Goal: Information Seeking & Learning: Learn about a topic

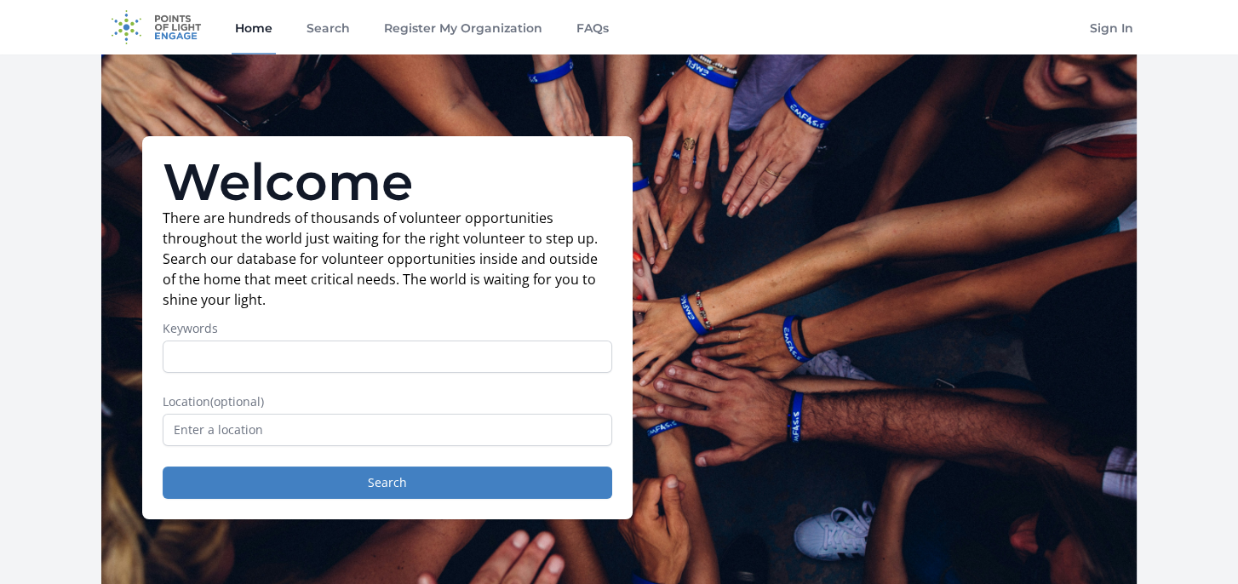
scroll to position [85, 0]
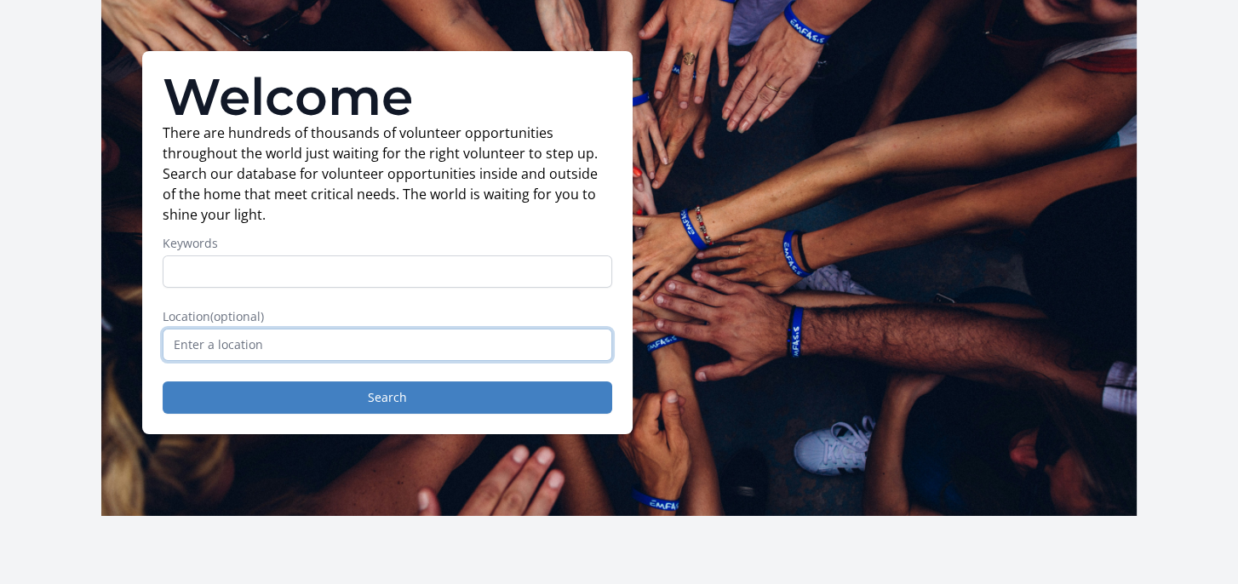
click at [253, 342] on input "text" at bounding box center [388, 345] width 450 height 32
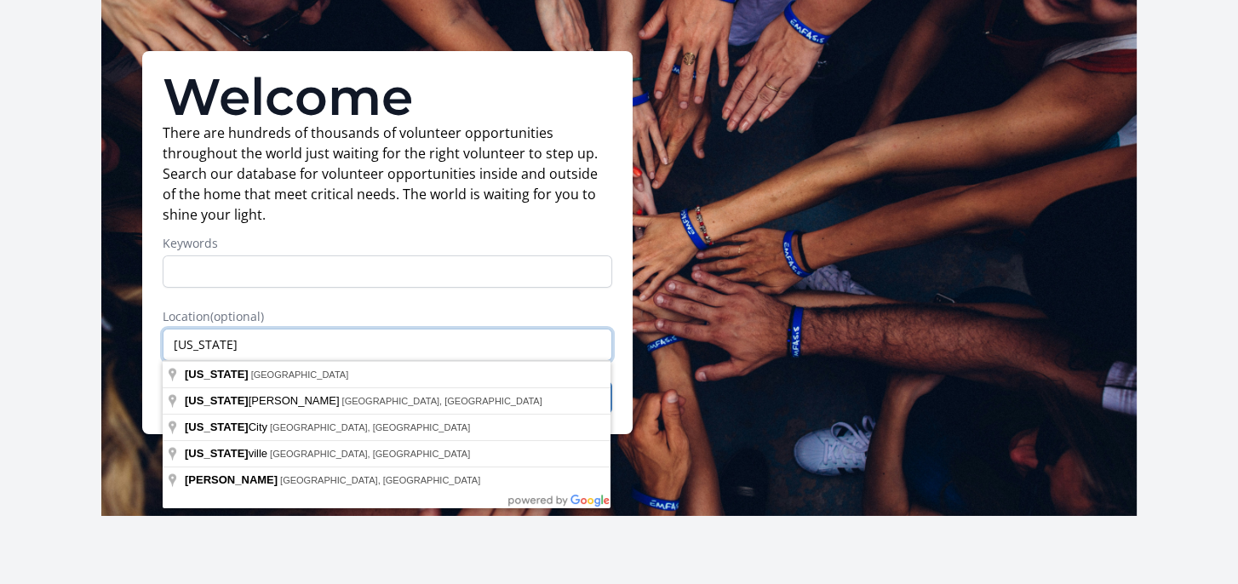
drag, startPoint x: 241, startPoint y: 348, endPoint x: 163, endPoint y: 347, distance: 78.4
click at [163, 347] on input "oHIO" at bounding box center [388, 345] width 450 height 32
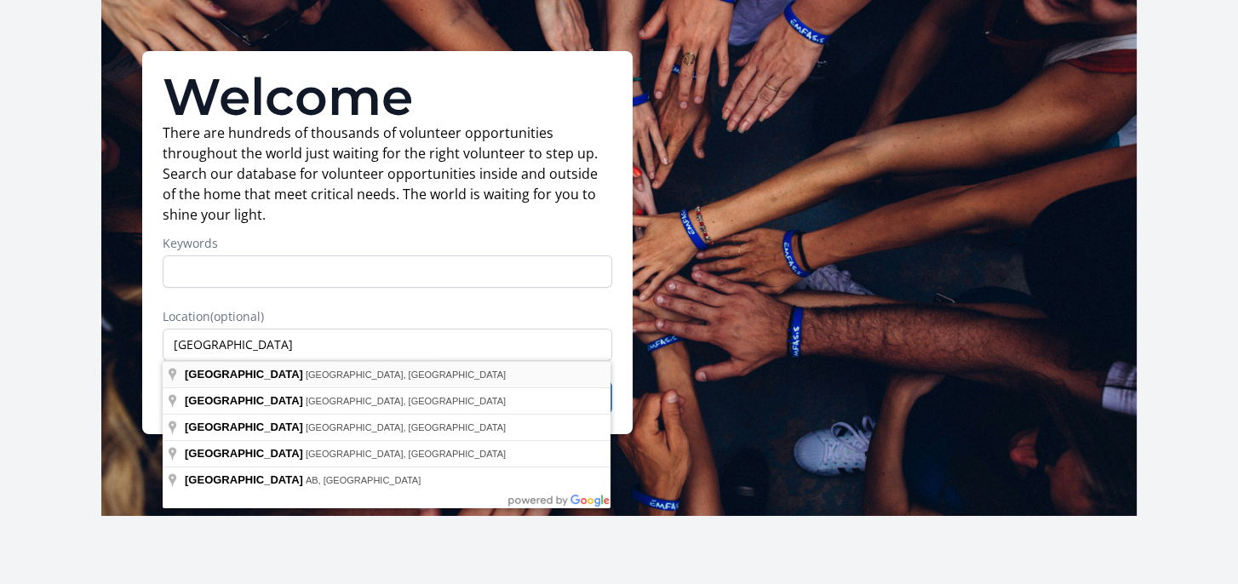
type input "Youngstown, OH, USA"
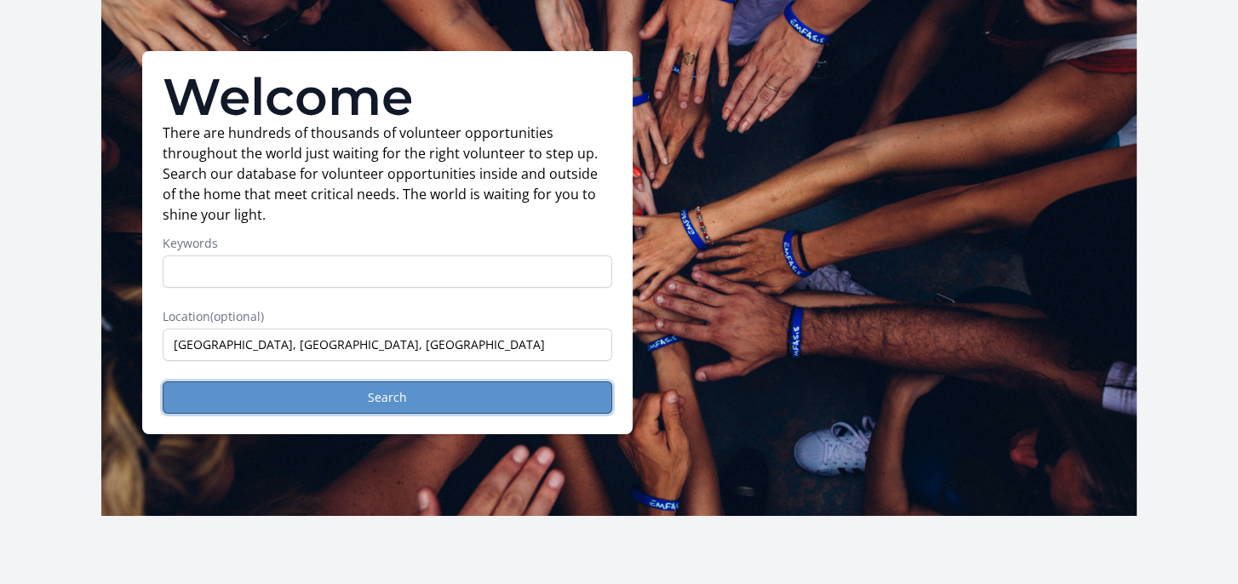
click at [395, 396] on button "Search" at bounding box center [388, 398] width 450 height 32
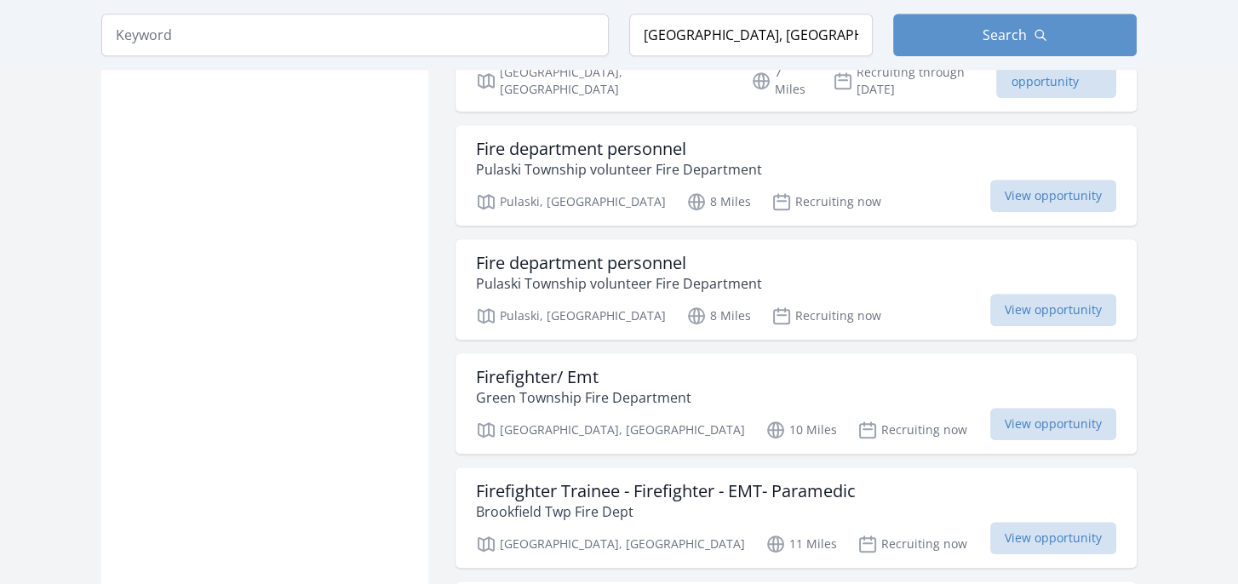
scroll to position [2044, 0]
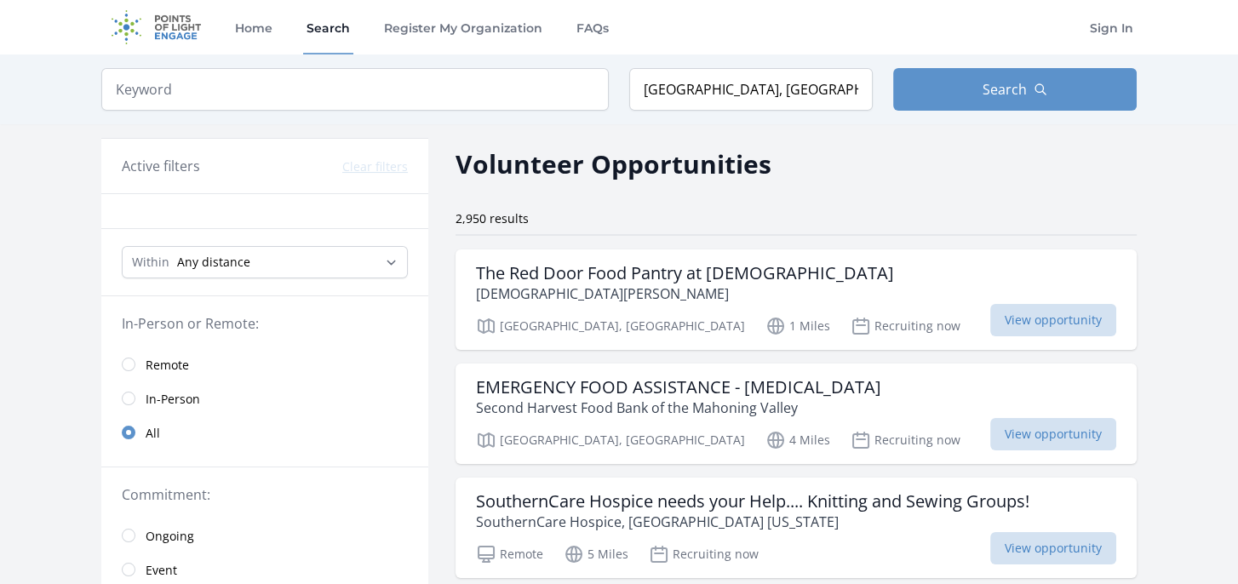
scroll to position [85, 0]
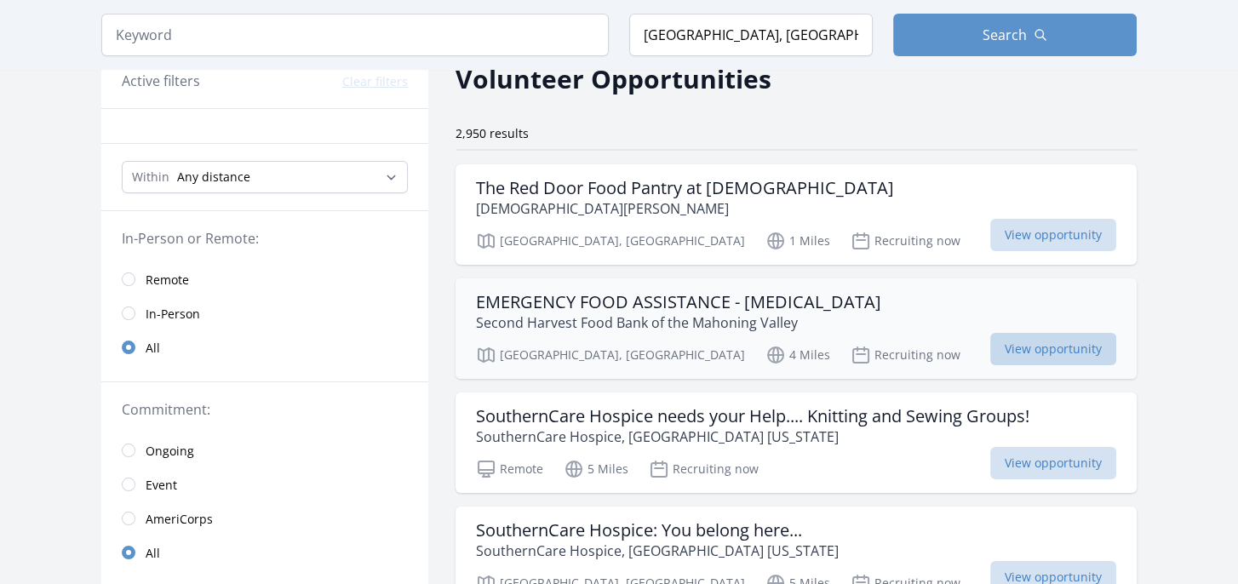
click at [1015, 346] on span "View opportunity" at bounding box center [1054, 349] width 126 height 32
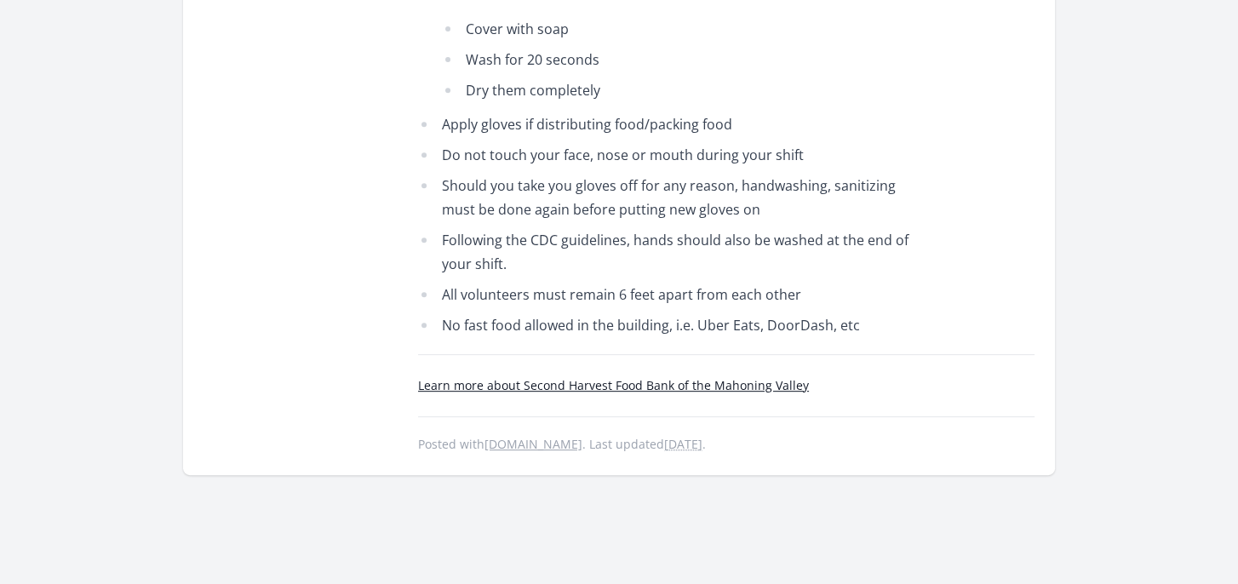
scroll to position [937, 0]
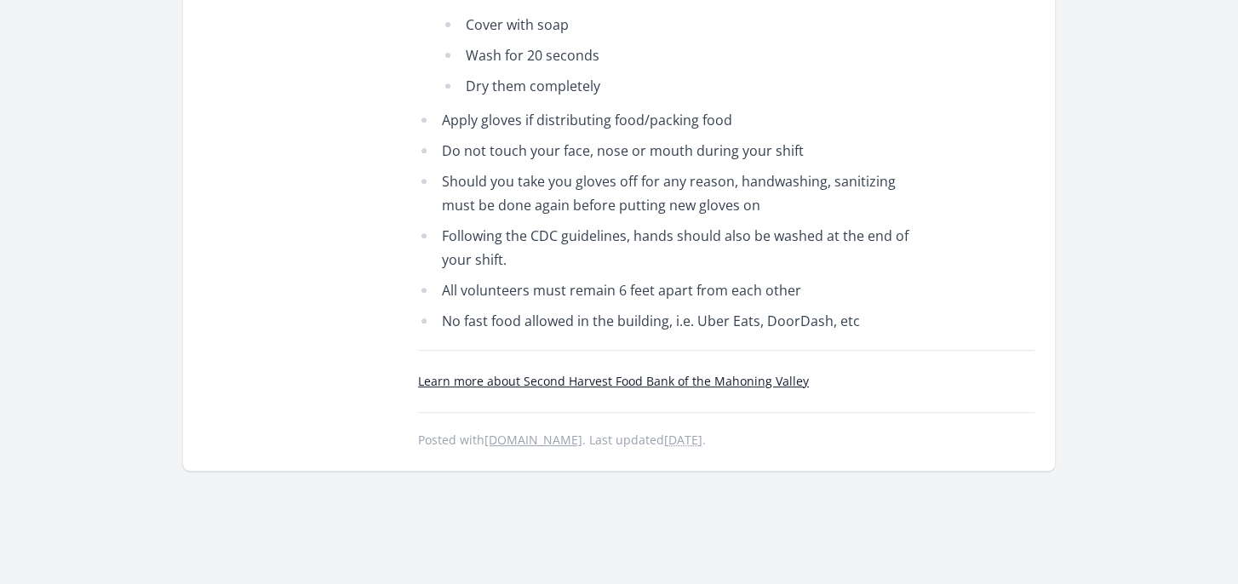
click at [740, 373] on link "Learn more about Second Harvest Food Bank of the Mahoning Valley" at bounding box center [613, 381] width 391 height 16
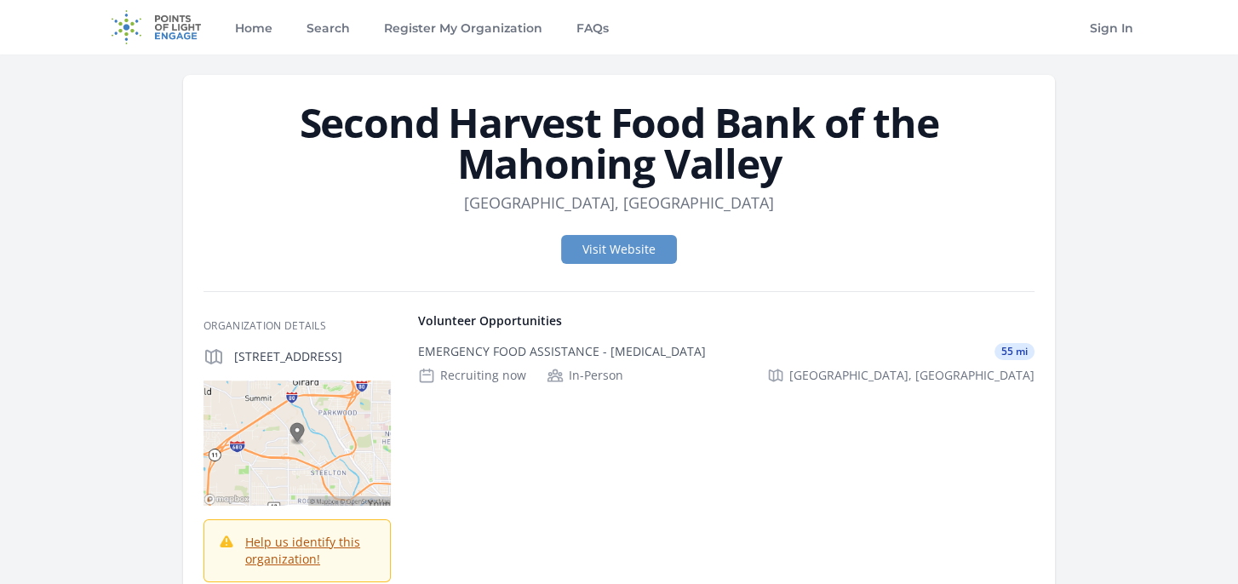
scroll to position [85, 0]
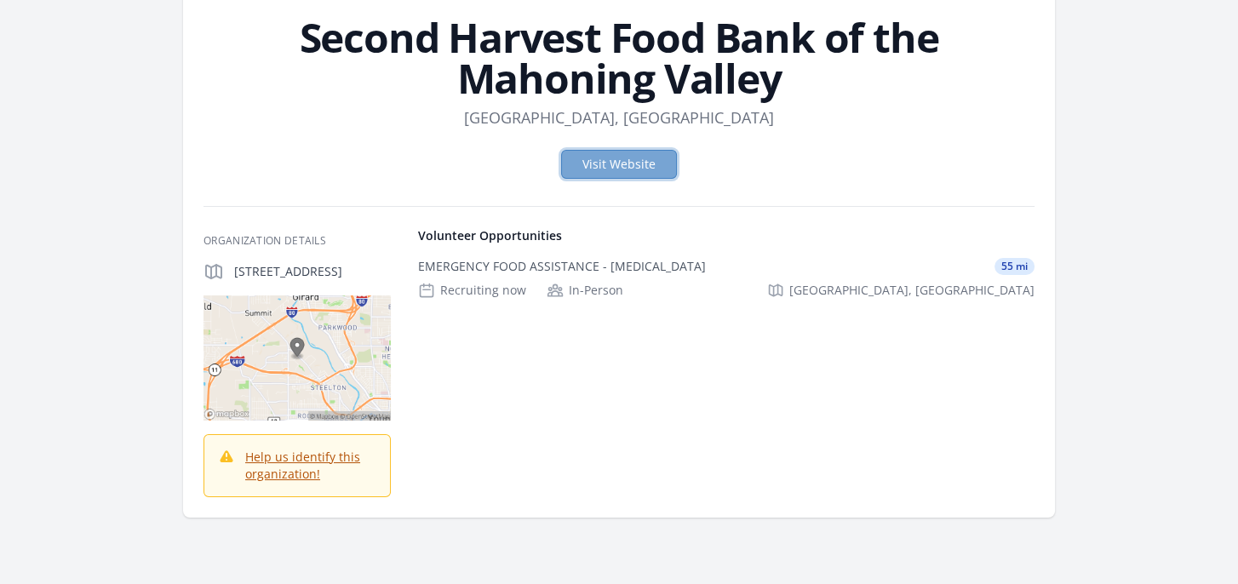
click at [636, 163] on link "Visit Website" at bounding box center [619, 164] width 116 height 29
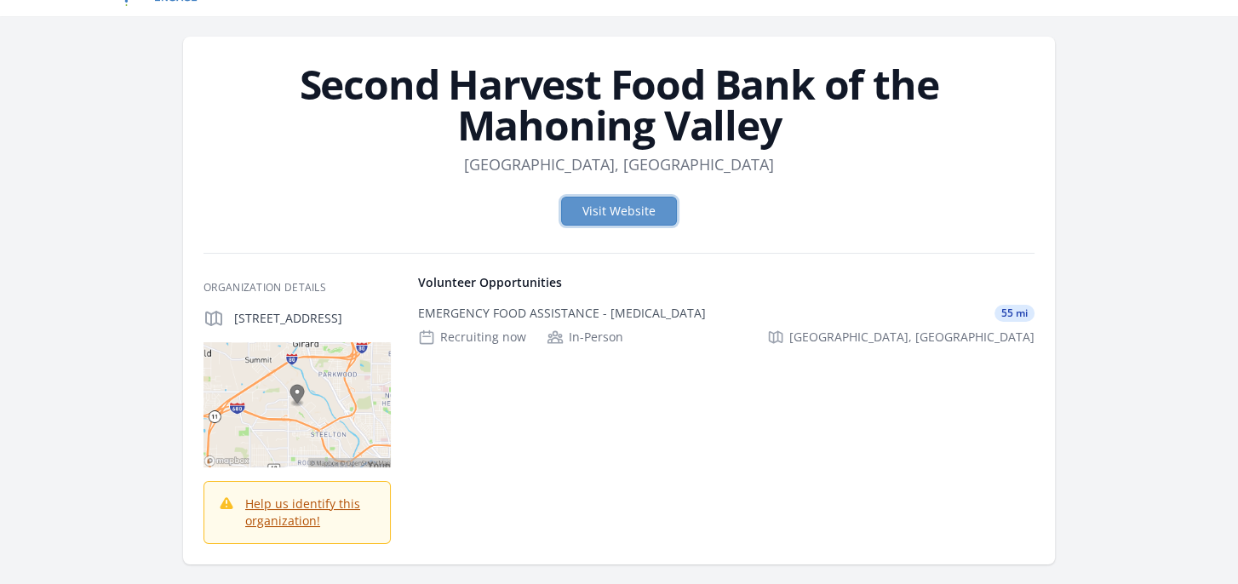
scroll to position [0, 0]
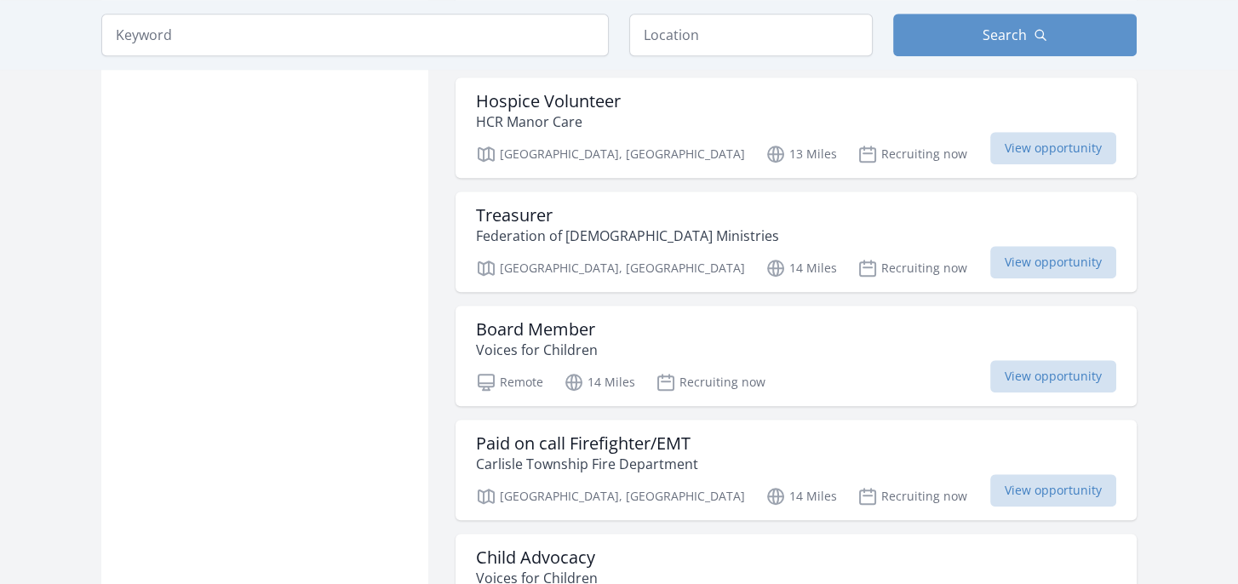
scroll to position [1959, 0]
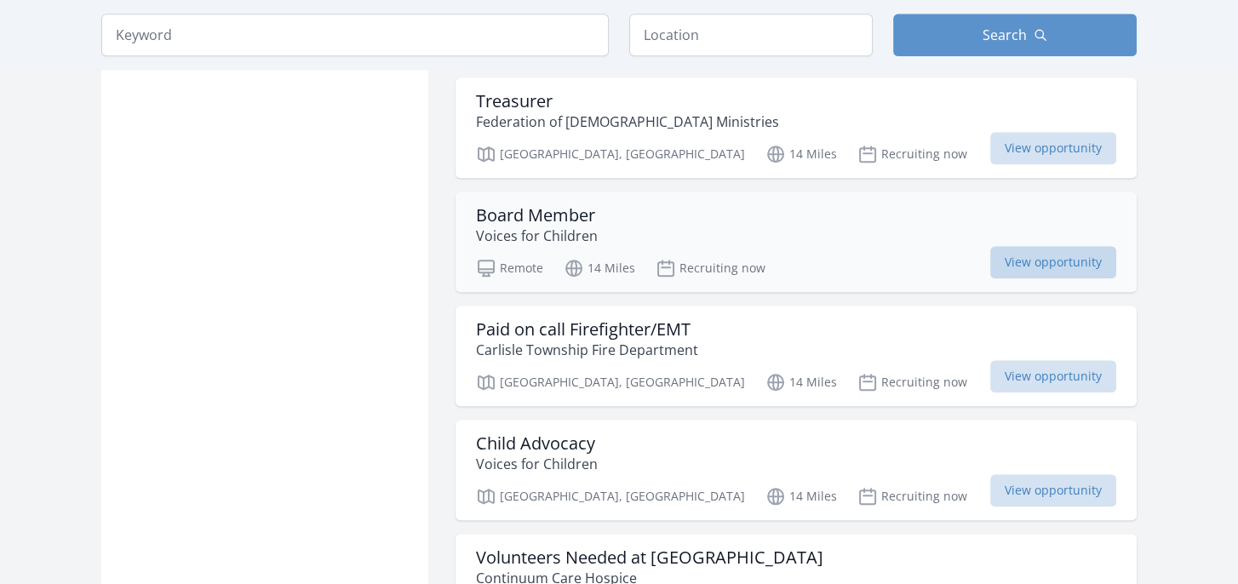
click at [1014, 246] on span "View opportunity" at bounding box center [1054, 262] width 126 height 32
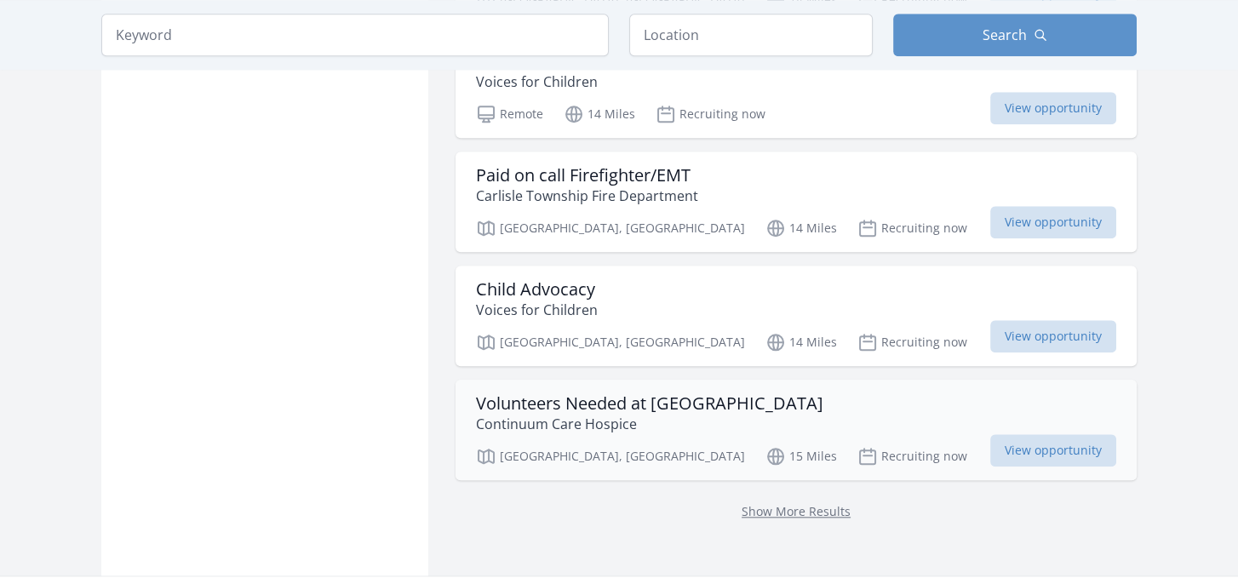
scroll to position [2129, 0]
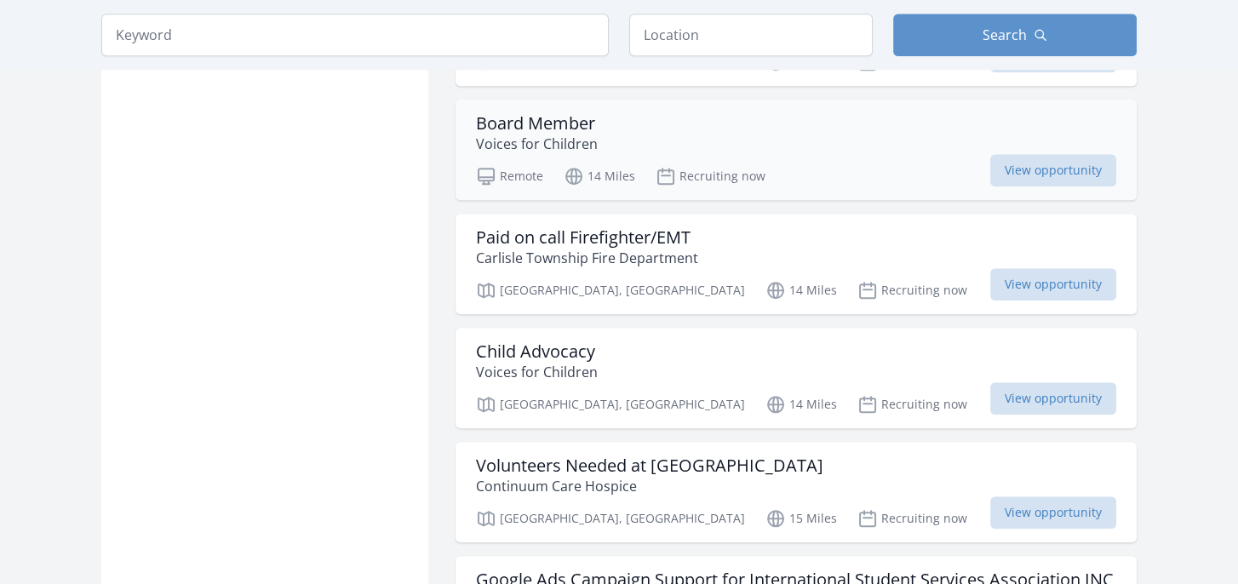
scroll to position [2044, 0]
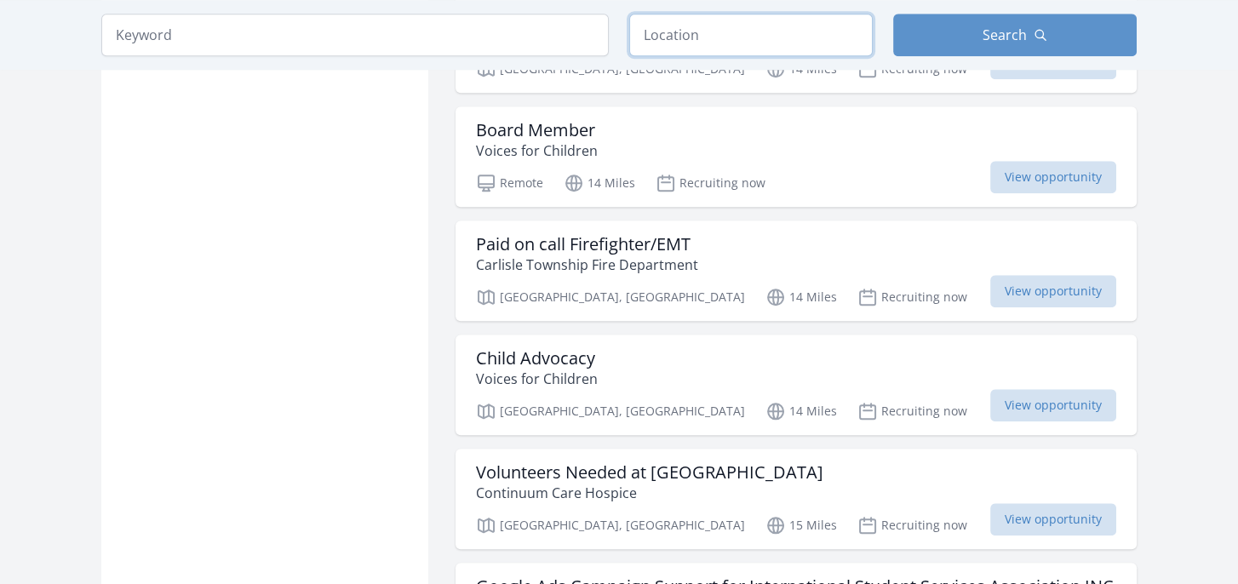
click at [697, 22] on input "text" at bounding box center [751, 35] width 244 height 43
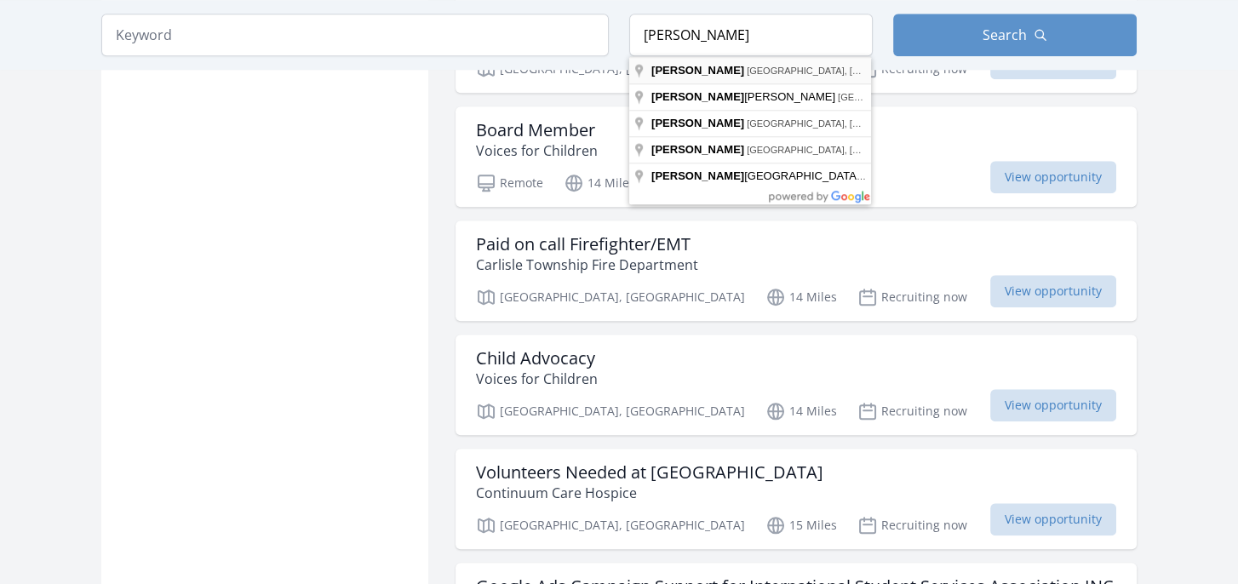
type input "Warren, OH, USA"
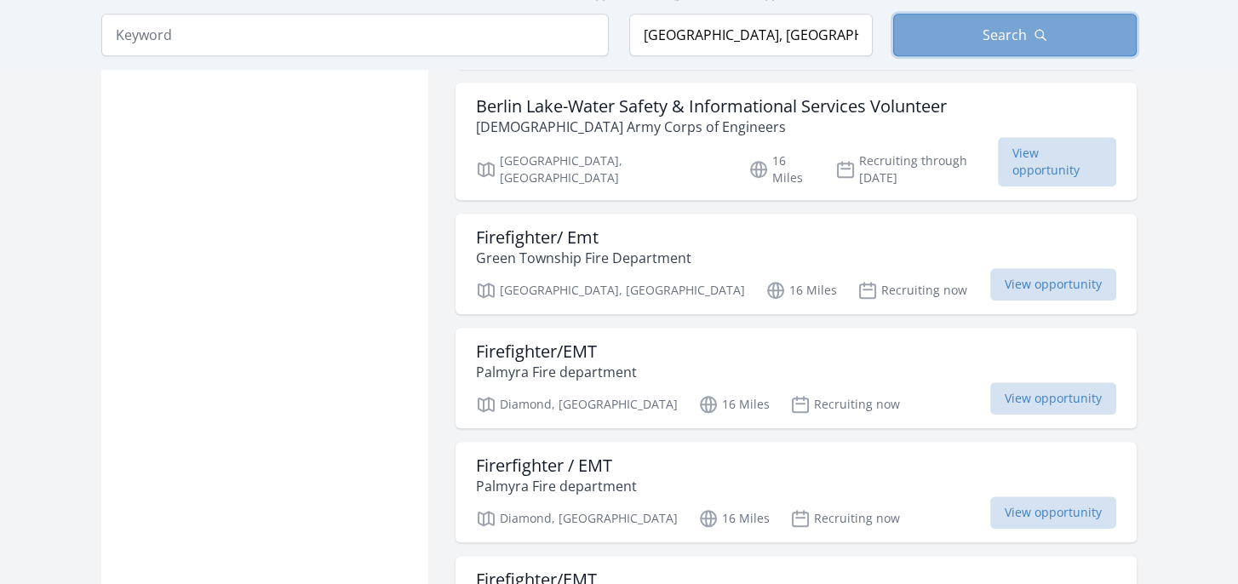
click at [971, 34] on button "Search" at bounding box center [1015, 35] width 244 height 43
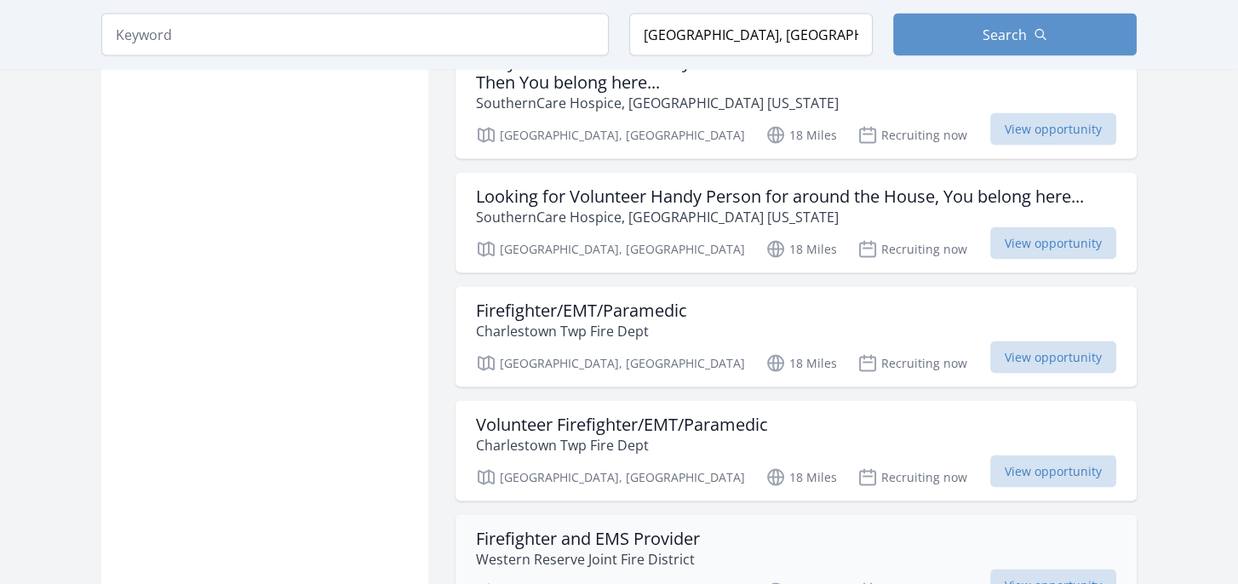
scroll to position [4344, 0]
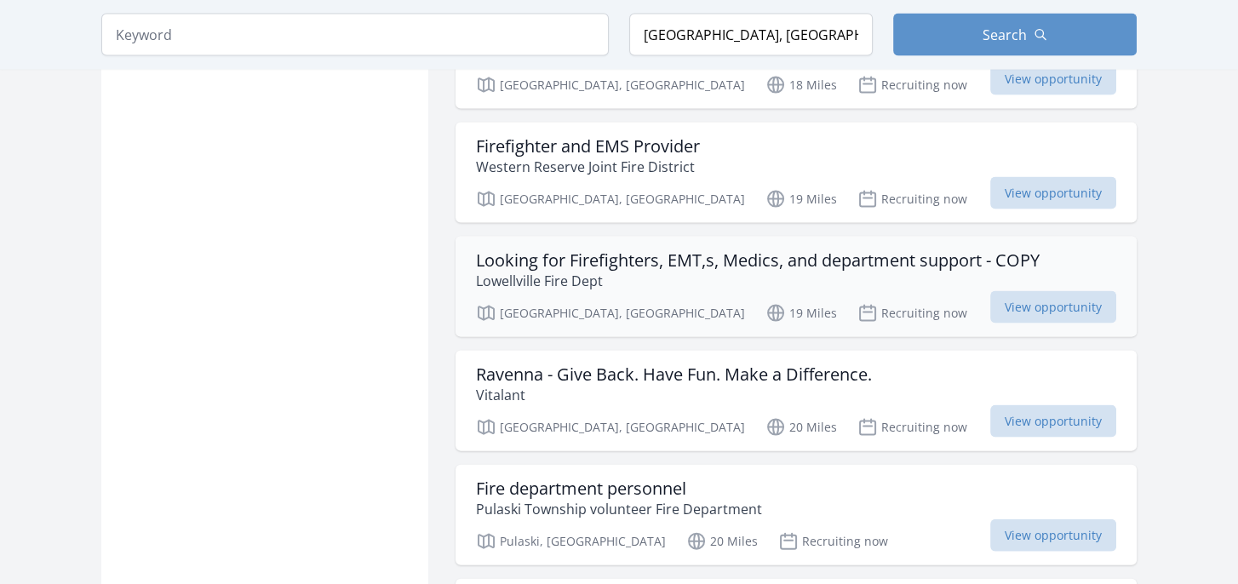
scroll to position [4599, 0]
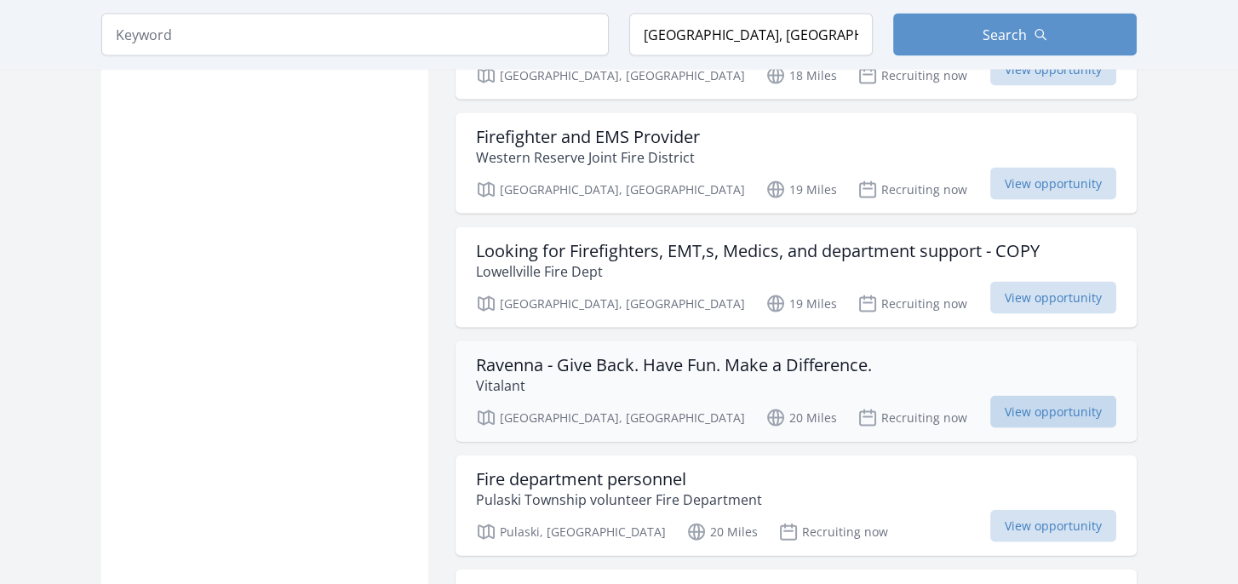
click at [1029, 396] on span "View opportunity" at bounding box center [1054, 412] width 126 height 32
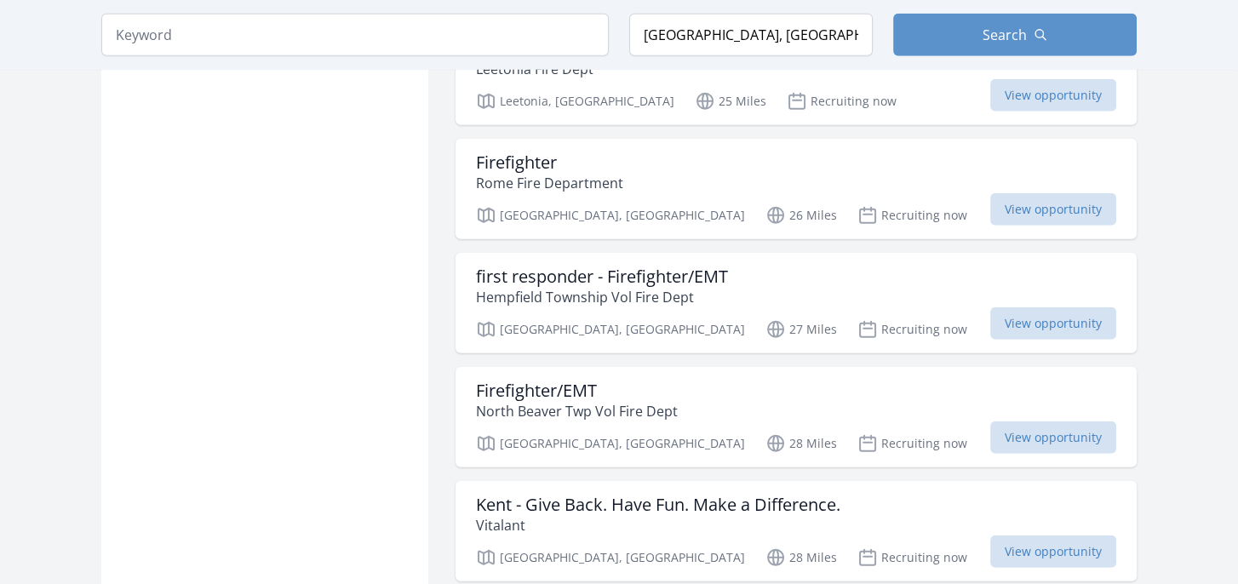
scroll to position [5962, 0]
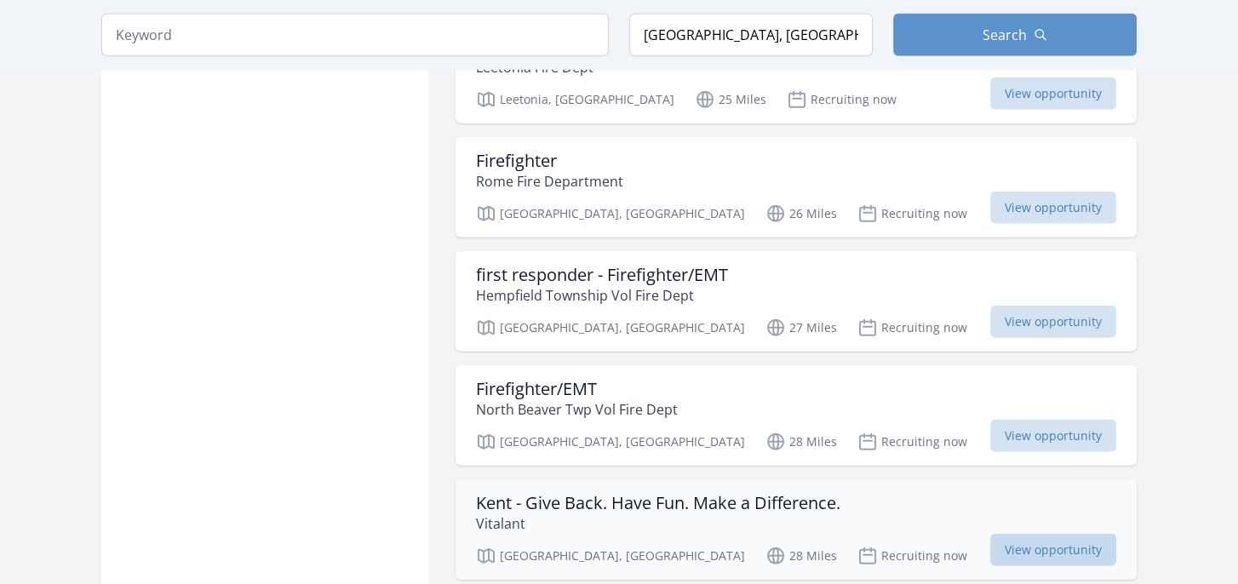
click at [1075, 534] on span "View opportunity" at bounding box center [1054, 550] width 126 height 32
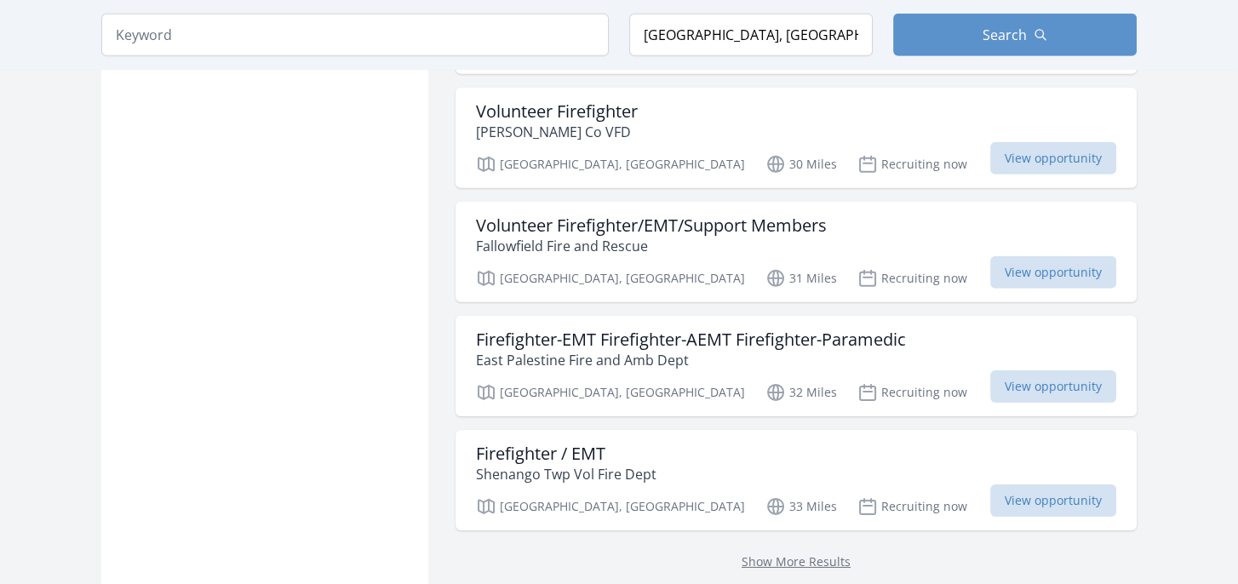
scroll to position [6729, 0]
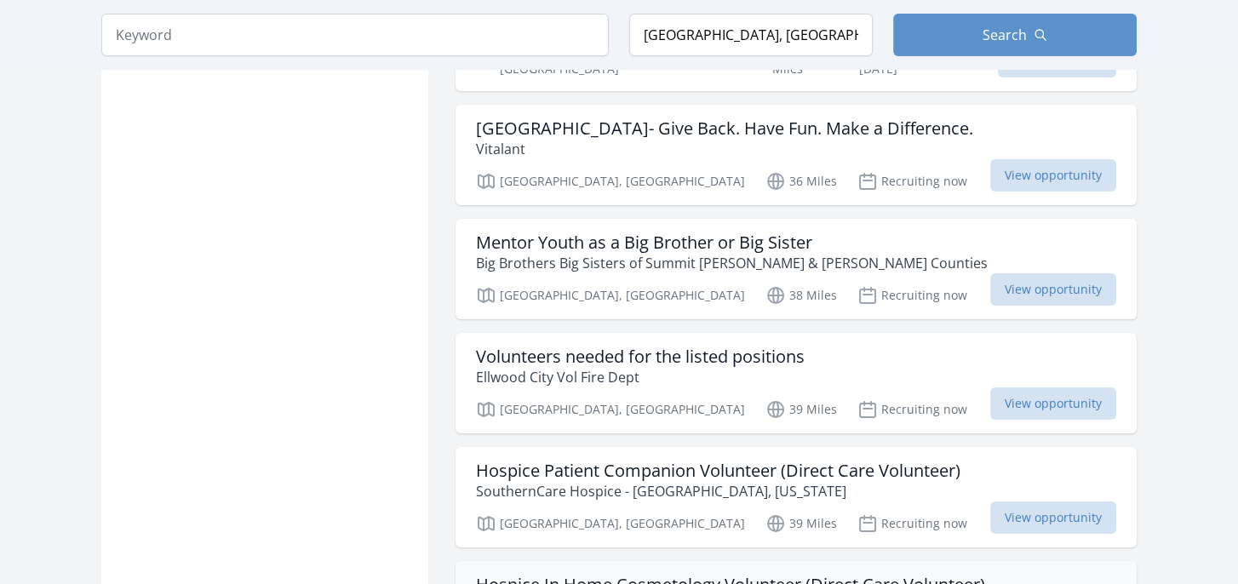
scroll to position [7666, 0]
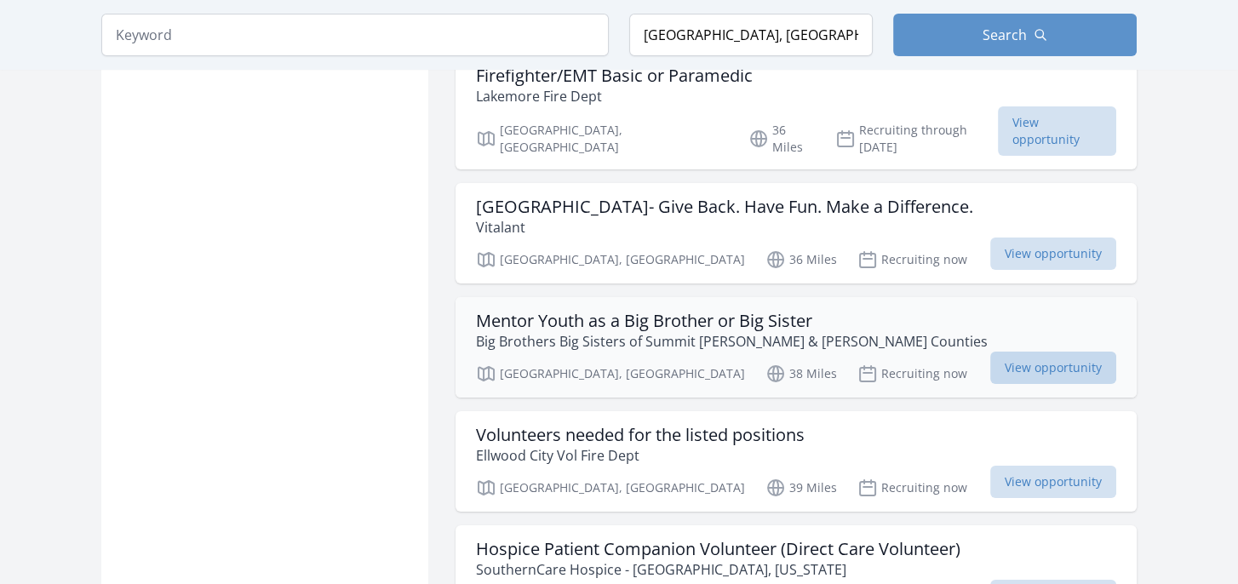
click at [1027, 352] on span "View opportunity" at bounding box center [1054, 368] width 126 height 32
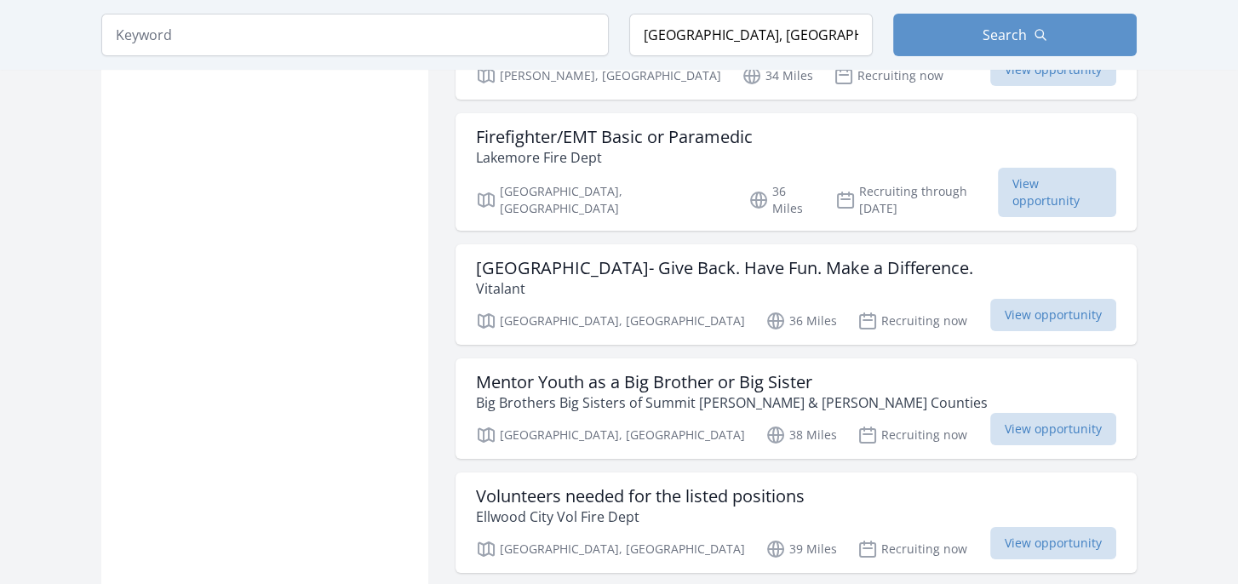
scroll to position [7580, 0]
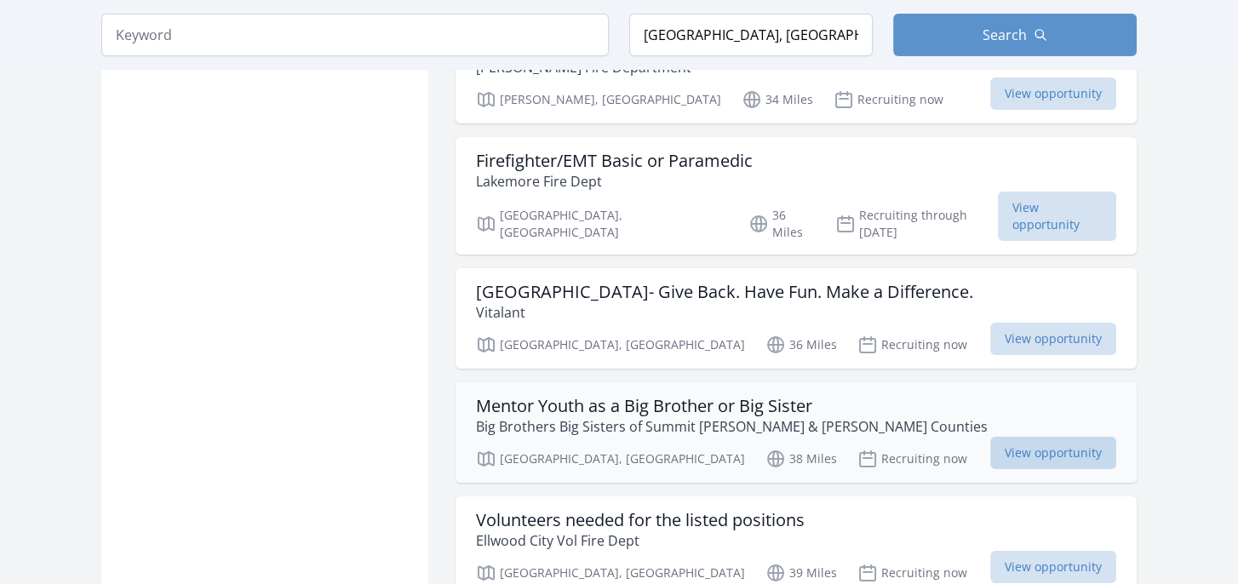
click at [1049, 437] on span "View opportunity" at bounding box center [1054, 453] width 126 height 32
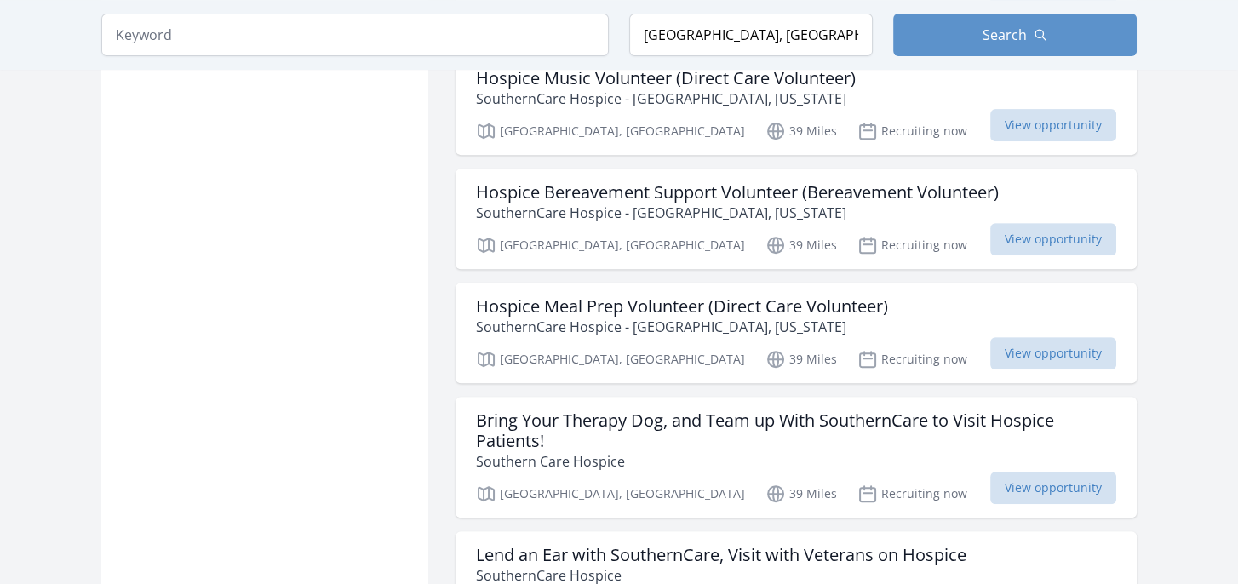
scroll to position [8943, 0]
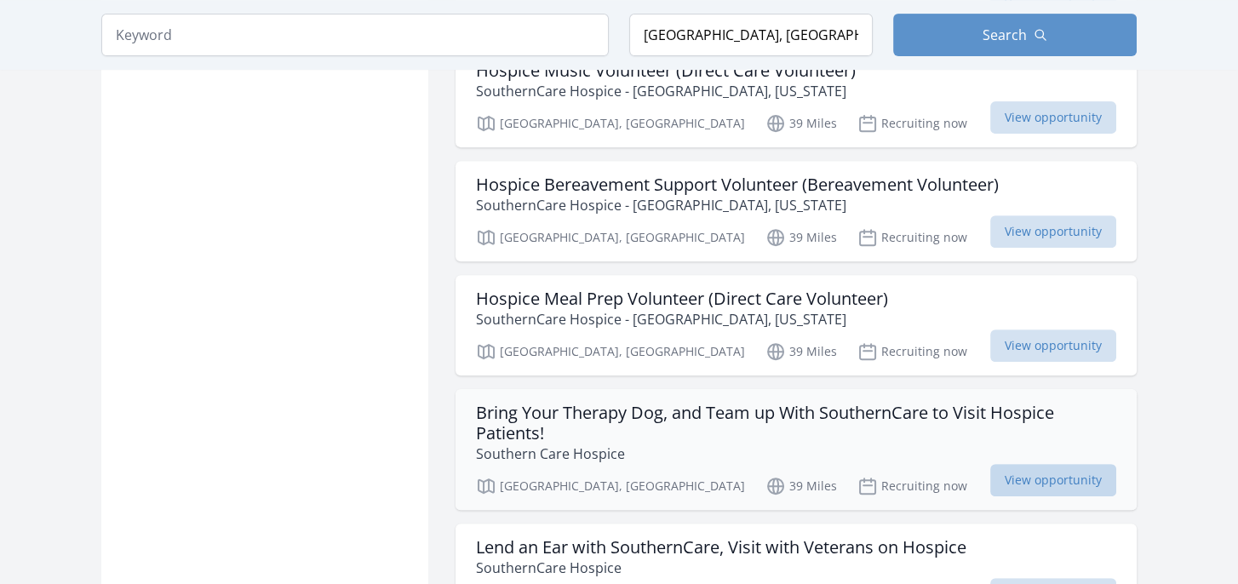
click at [1027, 464] on span "View opportunity" at bounding box center [1054, 480] width 126 height 32
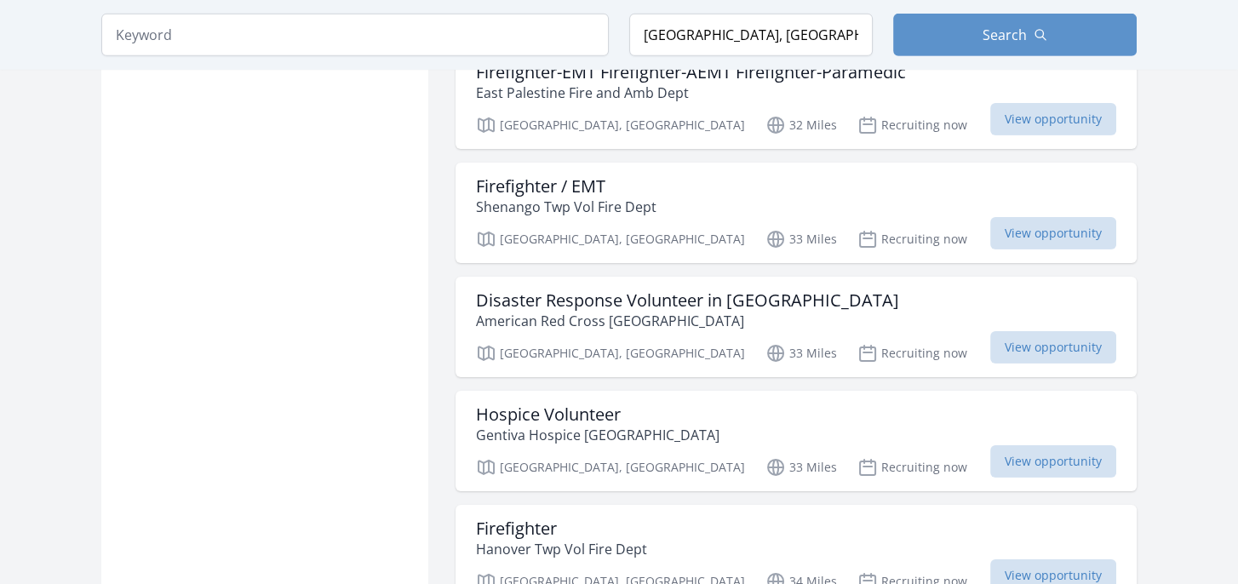
scroll to position [6644, 0]
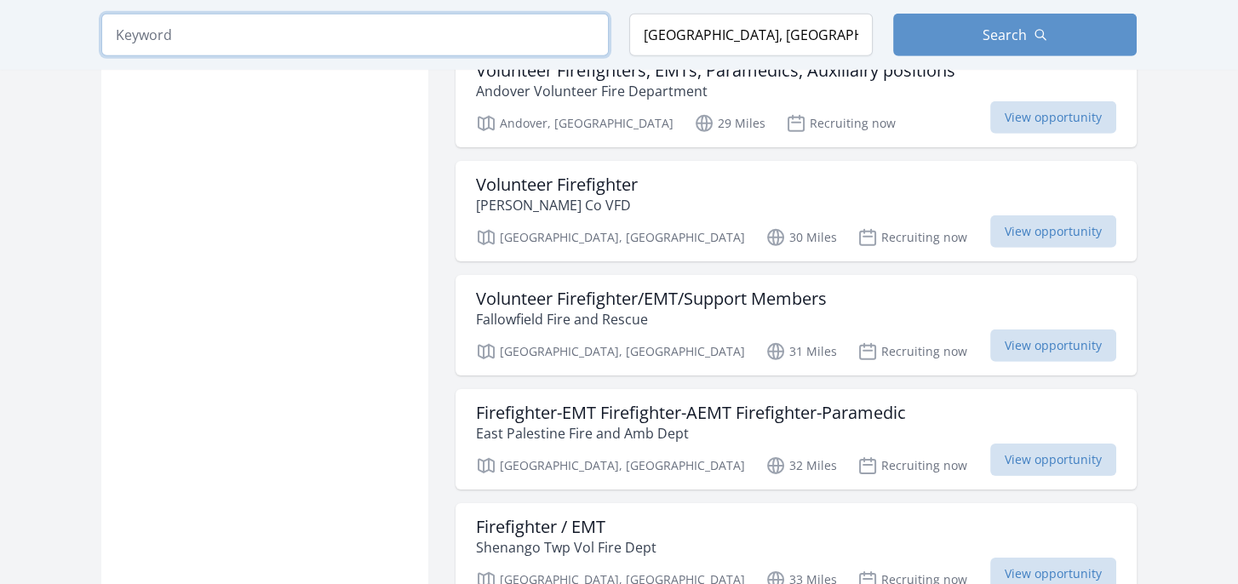
click at [193, 39] on input "search" at bounding box center [355, 35] width 508 height 43
type input "donate time"
click button "submit" at bounding box center [0, 0] width 0 height 0
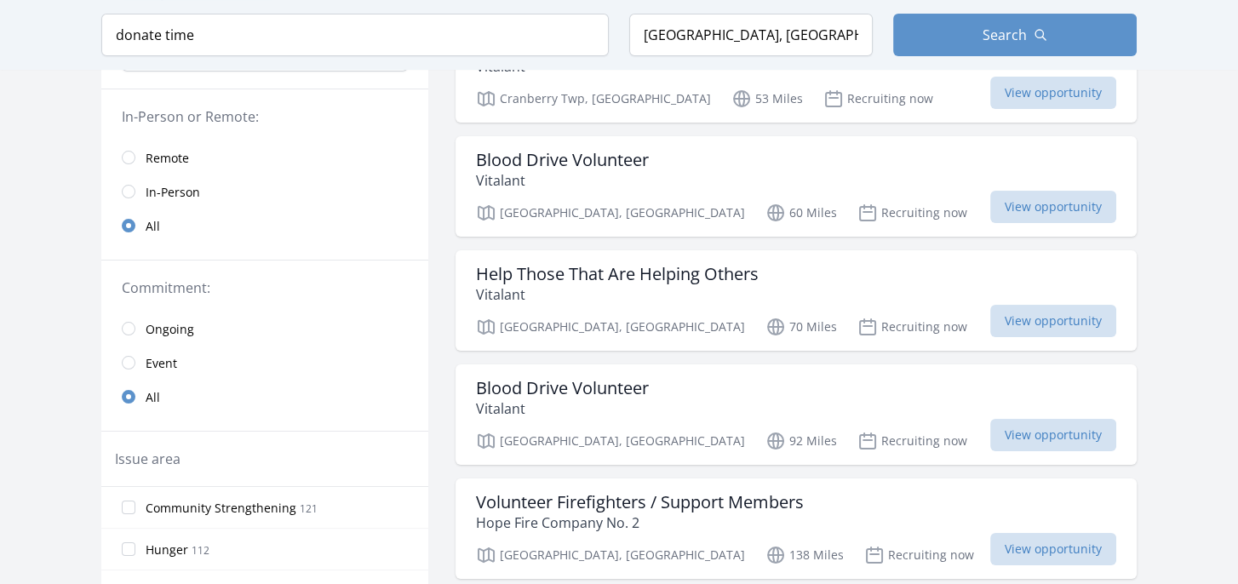
scroll to position [256, 0]
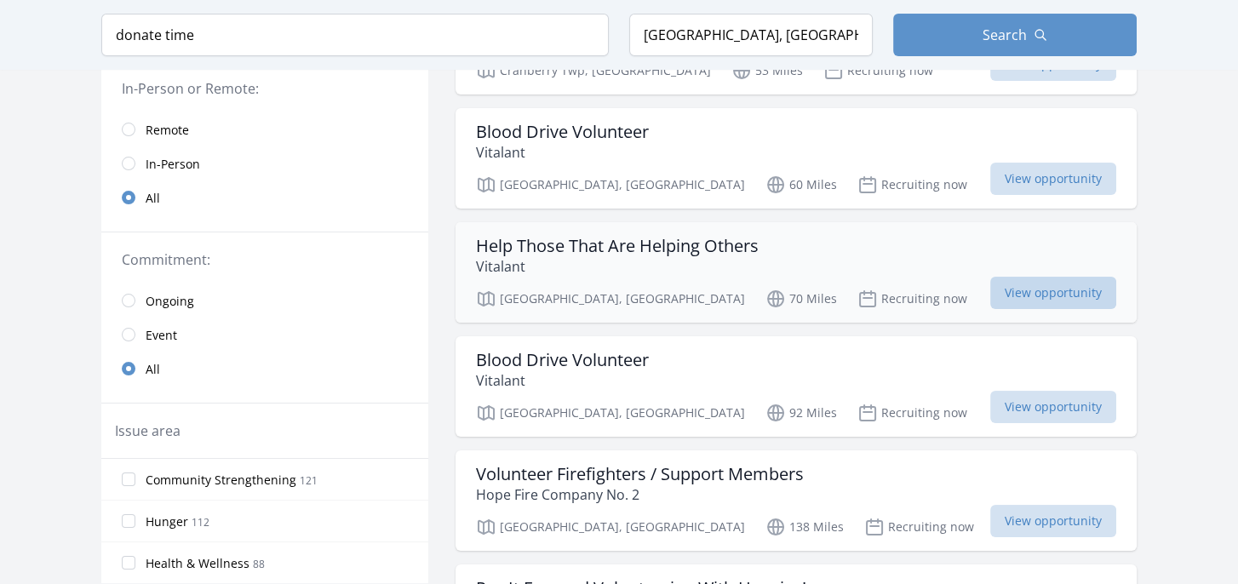
click at [1038, 284] on span "View opportunity" at bounding box center [1054, 293] width 126 height 32
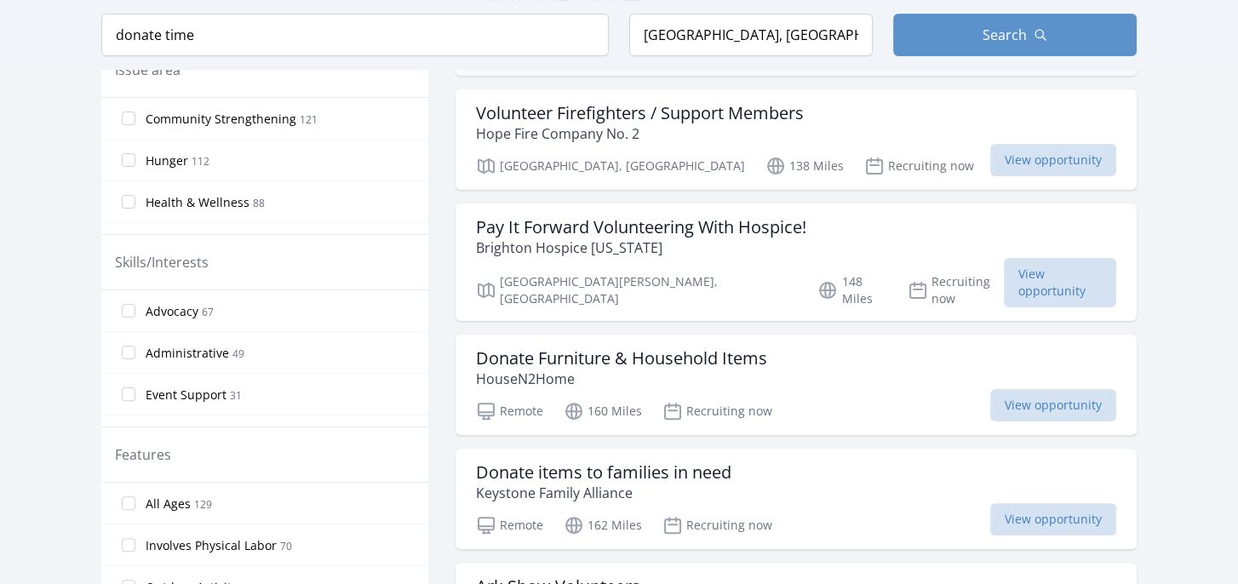
scroll to position [681, 0]
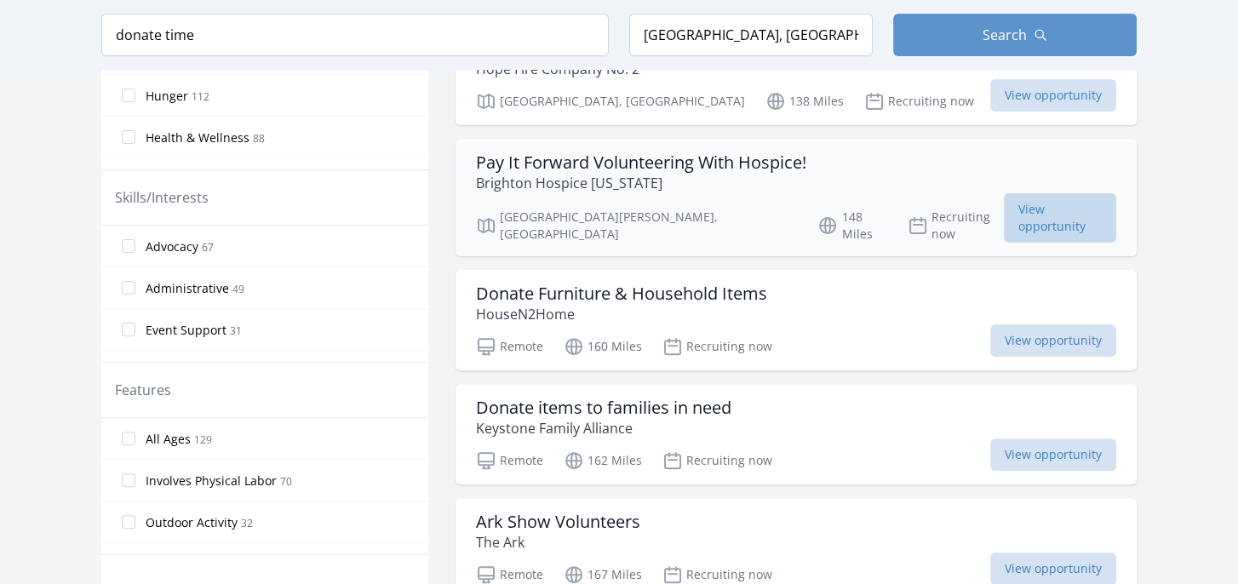
click at [1037, 214] on span "View opportunity" at bounding box center [1060, 217] width 112 height 49
click at [1060, 439] on span "View opportunity" at bounding box center [1054, 455] width 126 height 32
click at [1027, 325] on span "View opportunity" at bounding box center [1054, 341] width 126 height 32
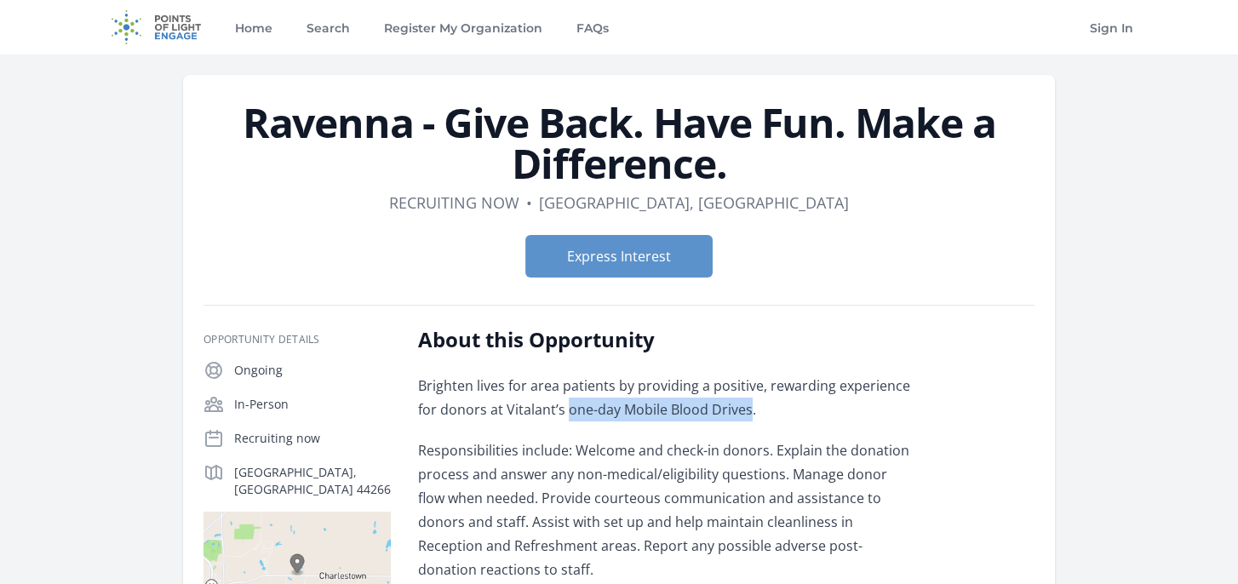
drag, startPoint x: 567, startPoint y: 411, endPoint x: 744, endPoint y: 414, distance: 177.2
click at [744, 414] on p "Brighten lives for area patients by providing a positive, rewarding experience …" at bounding box center [667, 398] width 498 height 48
copy p "one-day Mobile Blood Drives"
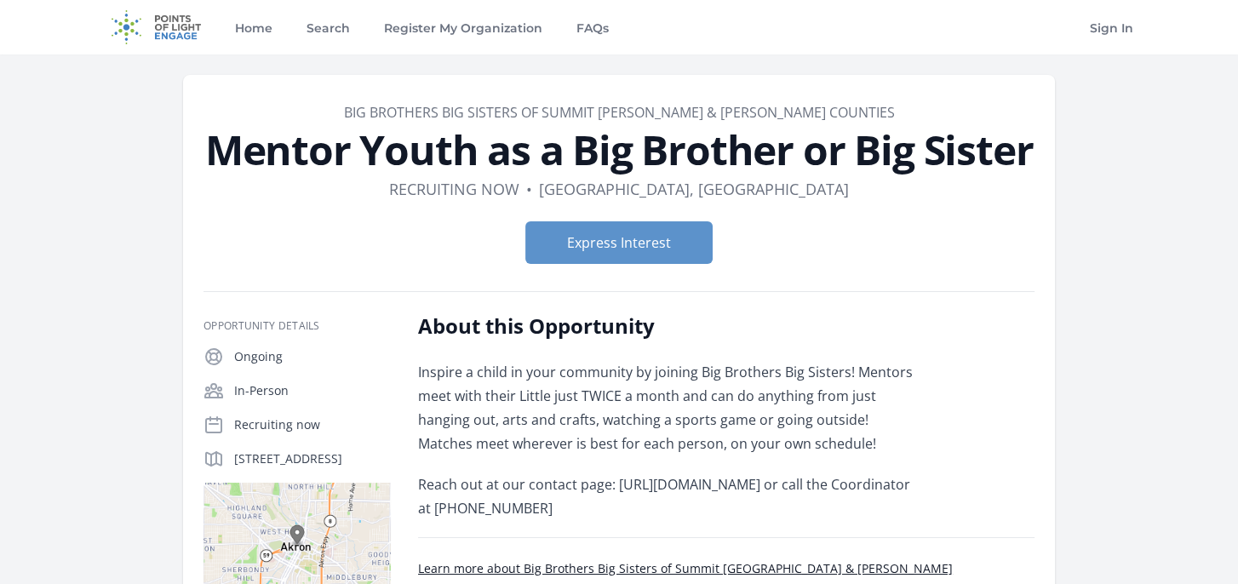
click at [404, 107] on link "Big Brothers Big Sisters of Summit [PERSON_NAME] & [PERSON_NAME] Counties" at bounding box center [619, 112] width 551 height 19
click at [418, 206] on header "Organization Big Brothers Big Sisters of Summit [GEOGRAPHIC_DATA] & [PERSON_NAM…" at bounding box center [619, 189] width 831 height 175
drag, startPoint x: 396, startPoint y: 106, endPoint x: 853, endPoint y: 121, distance: 457.6
click at [853, 121] on dd "Big Brothers Big Sisters of Summit [PERSON_NAME] & [PERSON_NAME] Counties" at bounding box center [619, 112] width 831 height 20
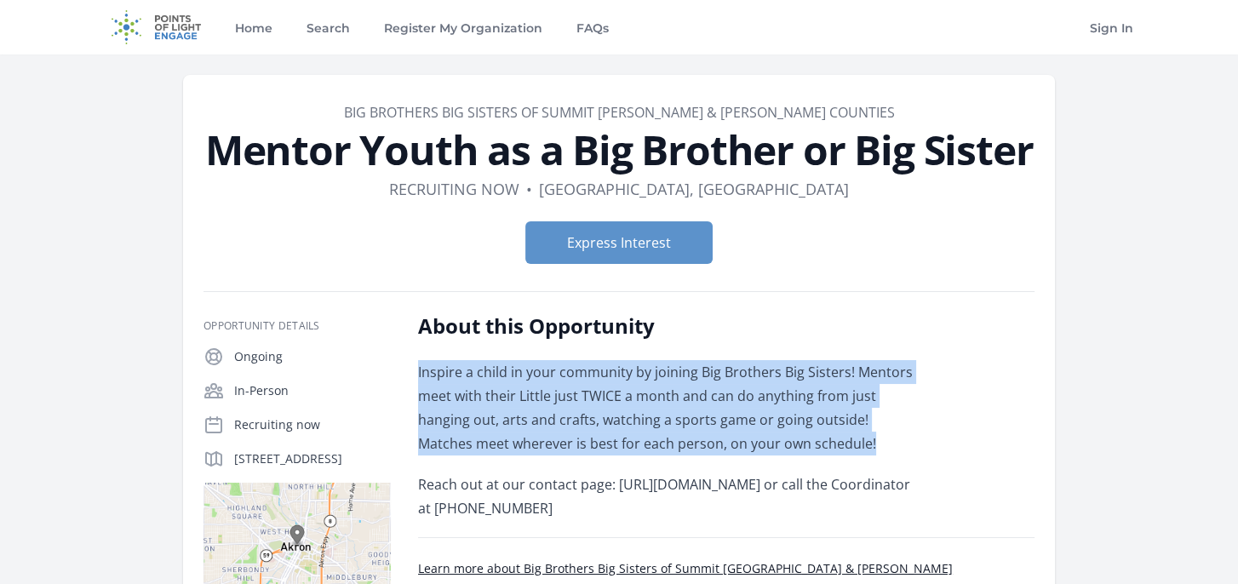
drag, startPoint x: 418, startPoint y: 371, endPoint x: 889, endPoint y: 451, distance: 477.8
click at [889, 451] on p "Inspire a child in your community by joining Big Brothers Big Sisters! Mentors …" at bounding box center [667, 407] width 498 height 95
drag, startPoint x: 889, startPoint y: 451, endPoint x: 769, endPoint y: 392, distance: 133.7
copy p "Inspire a child in your community by joining Big Brothers Big Sisters! Mentors …"
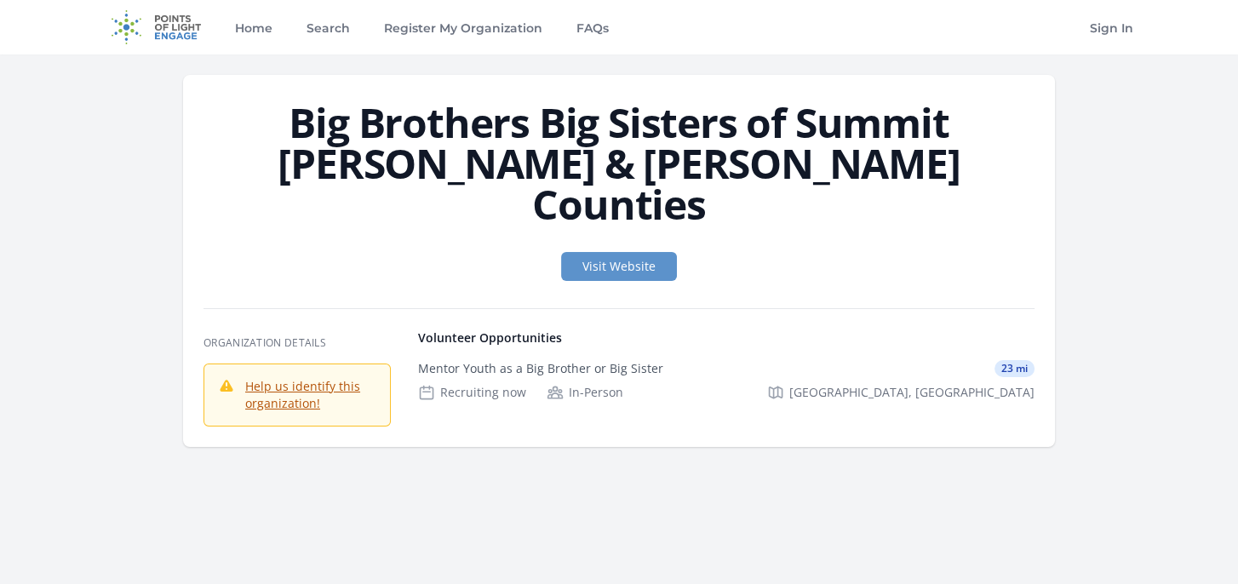
drag, startPoint x: 222, startPoint y: 128, endPoint x: 899, endPoint y: 151, distance: 677.5
click at [899, 151] on h1 "Big Brothers Big Sisters of Summit [PERSON_NAME] & [PERSON_NAME] Counties" at bounding box center [619, 163] width 831 height 123
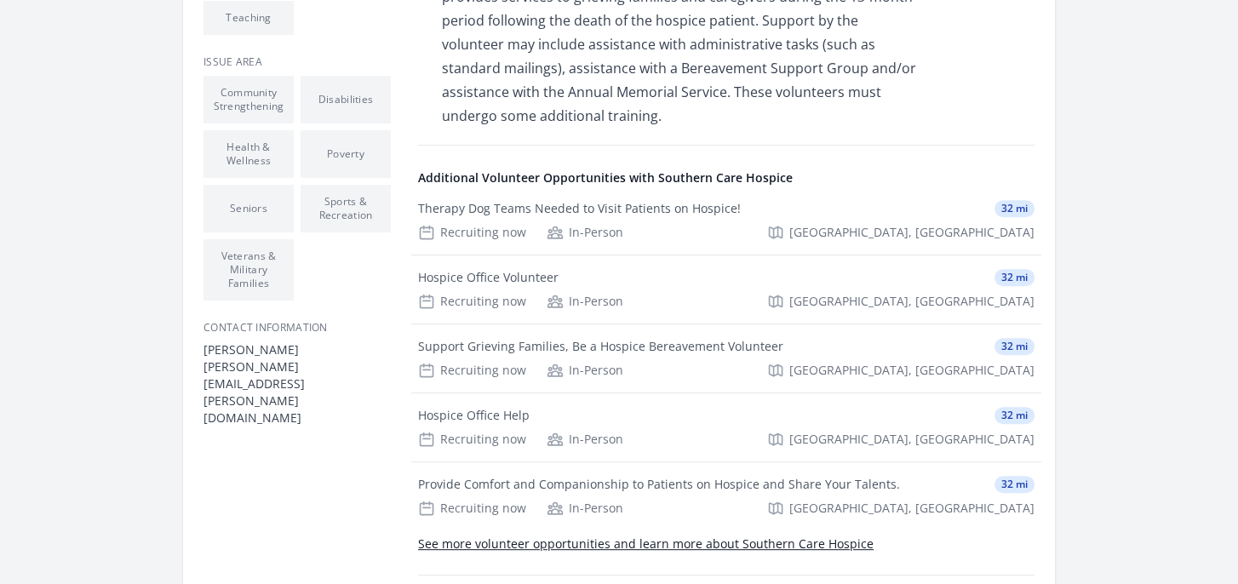
scroll to position [1022, 0]
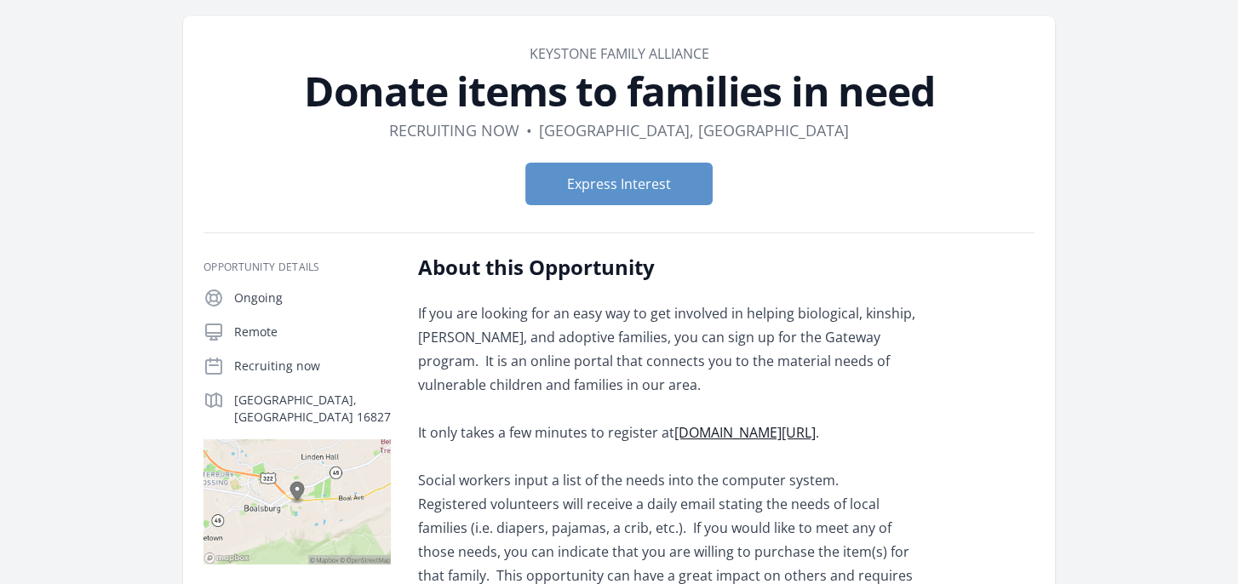
scroll to position [85, 0]
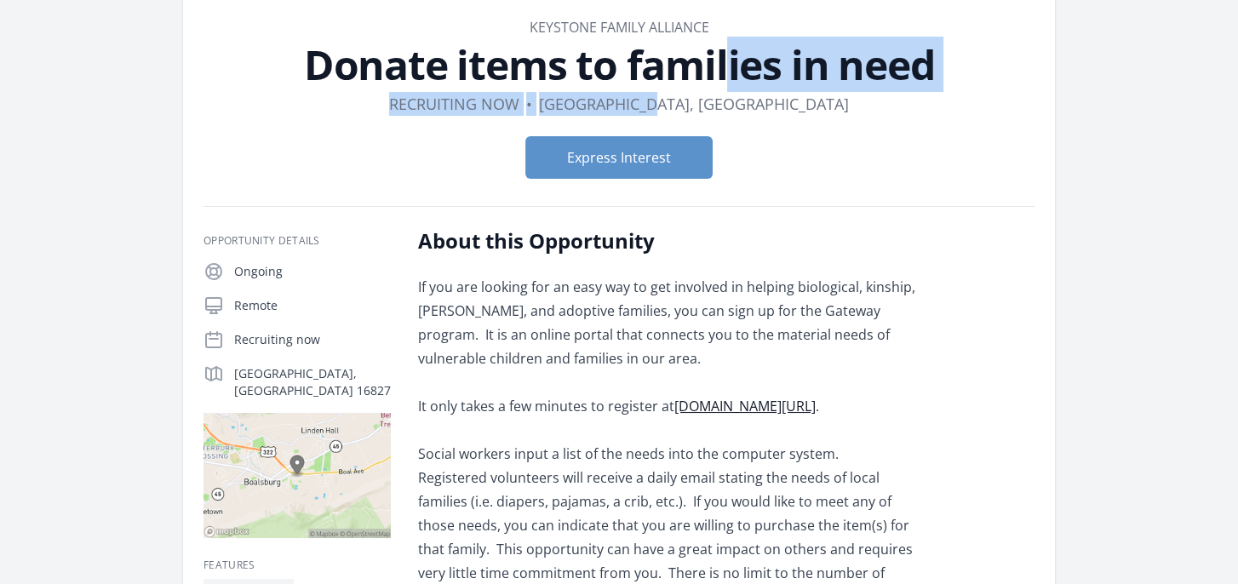
drag, startPoint x: 307, startPoint y: 67, endPoint x: 936, endPoint y: 89, distance: 629.8
click at [936, 89] on header "Organization Keystone Family Alliance Donate items to families in need Duration…" at bounding box center [619, 104] width 831 height 175
drag, startPoint x: 936, startPoint y: 89, endPoint x: 834, endPoint y: 101, distance: 102.9
click at [834, 101] on dl "Duration Recruiting now • Location Boalsburg, PA" at bounding box center [619, 104] width 831 height 24
click at [331, 96] on dl "Duration Recruiting now • Location Boalsburg, PA" at bounding box center [619, 104] width 831 height 24
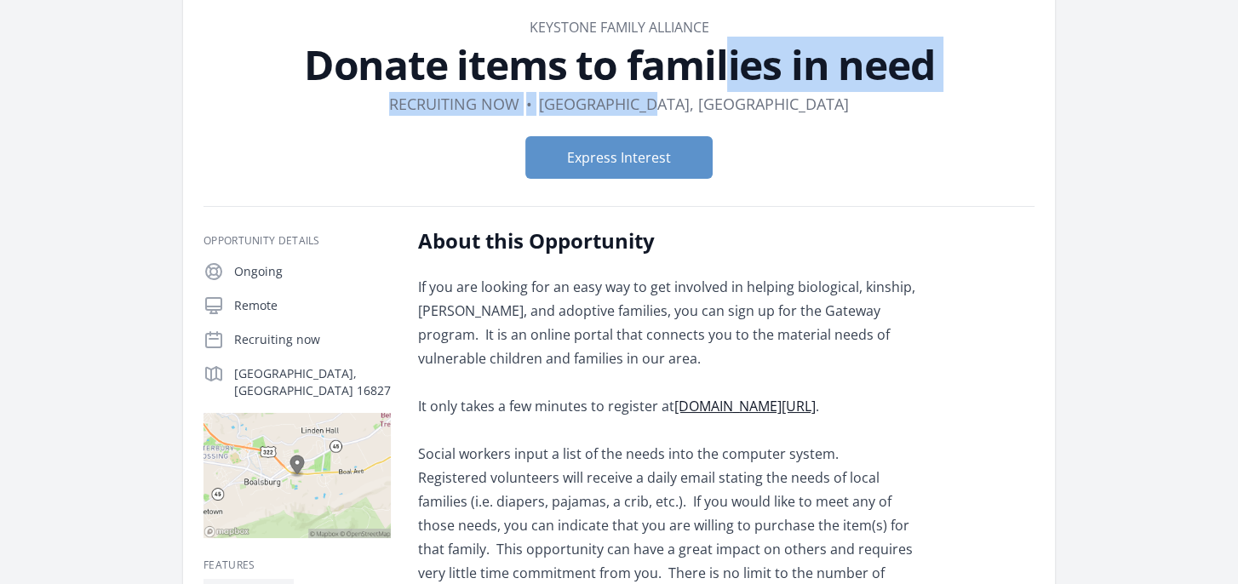
drag, startPoint x: 306, startPoint y: 61, endPoint x: 928, endPoint y: 93, distance: 622.6
click at [928, 93] on header "Organization Keystone Family Alliance Donate items to families in need Duration…" at bounding box center [619, 104] width 831 height 175
drag, startPoint x: 928, startPoint y: 93, endPoint x: 909, endPoint y: 74, distance: 26.5
drag, startPoint x: 909, startPoint y: 74, endPoint x: 801, endPoint y: 95, distance: 109.4
click at [802, 95] on dl "Duration Recruiting now • Location Boalsburg, PA" at bounding box center [619, 104] width 831 height 24
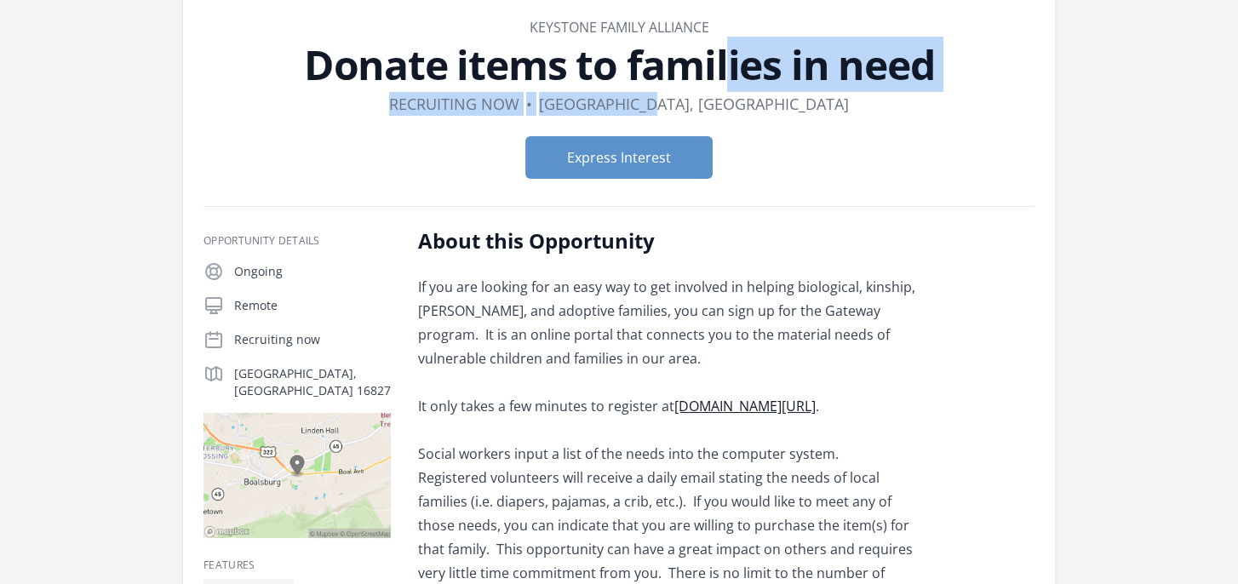
click at [786, 108] on dl "Duration Recruiting now • Location Boalsburg, PA" at bounding box center [619, 104] width 831 height 24
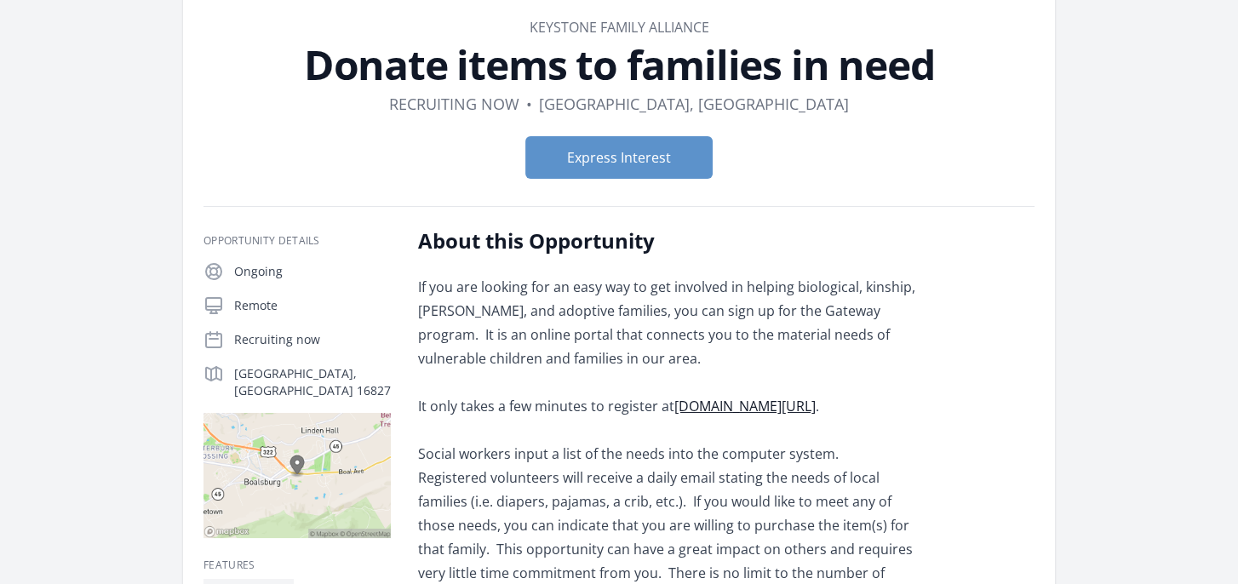
drag, startPoint x: 932, startPoint y: 67, endPoint x: 310, endPoint y: 42, distance: 622.3
click at [310, 44] on h1 "Donate items to families in need" at bounding box center [619, 64] width 831 height 41
copy h1 "Donate items to families in need"
drag, startPoint x: 537, startPoint y: 261, endPoint x: 529, endPoint y: 262, distance: 8.6
click at [537, 261] on div "About this Opportunity If you are looking for an easy way to get involved in he…" at bounding box center [667, 429] width 498 height 405
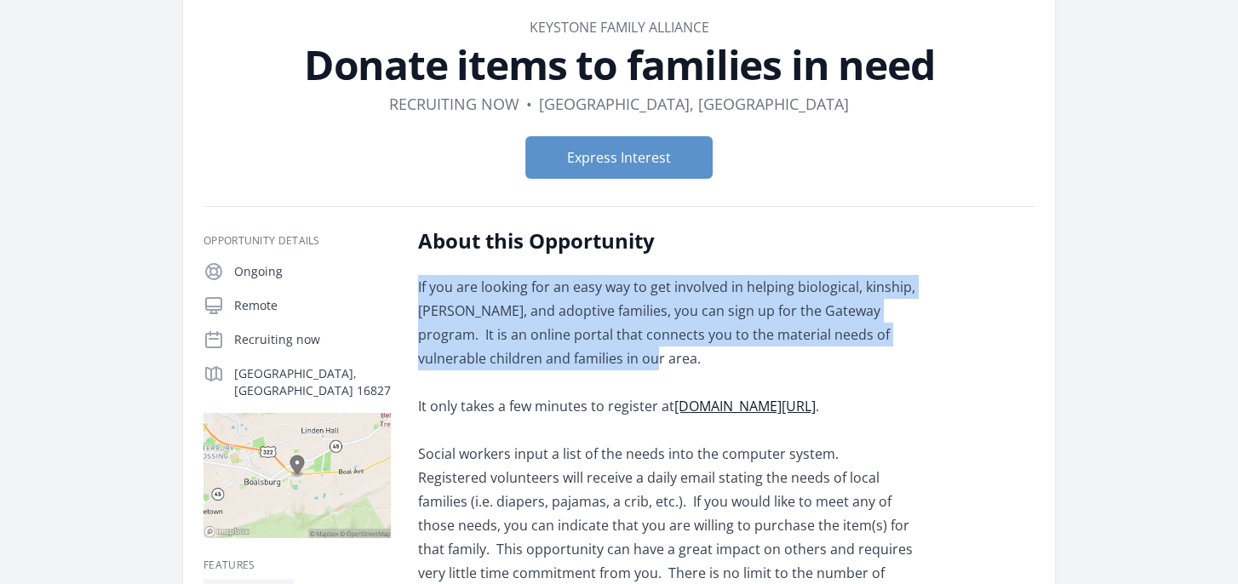
drag, startPoint x: 419, startPoint y: 284, endPoint x: 588, endPoint y: 356, distance: 183.5
click at [588, 356] on p "If you are looking for an easy way to get involved in helping biological, kinsh…" at bounding box center [667, 454] width 498 height 358
drag, startPoint x: 588, startPoint y: 356, endPoint x: 533, endPoint y: 312, distance: 70.2
copy p "If you are looking for an easy way to get involved in helping biological, kinsh…"
click at [491, 425] on p "If you are looking for an easy way to get involved in helping biological, kinsh…" at bounding box center [667, 454] width 498 height 358
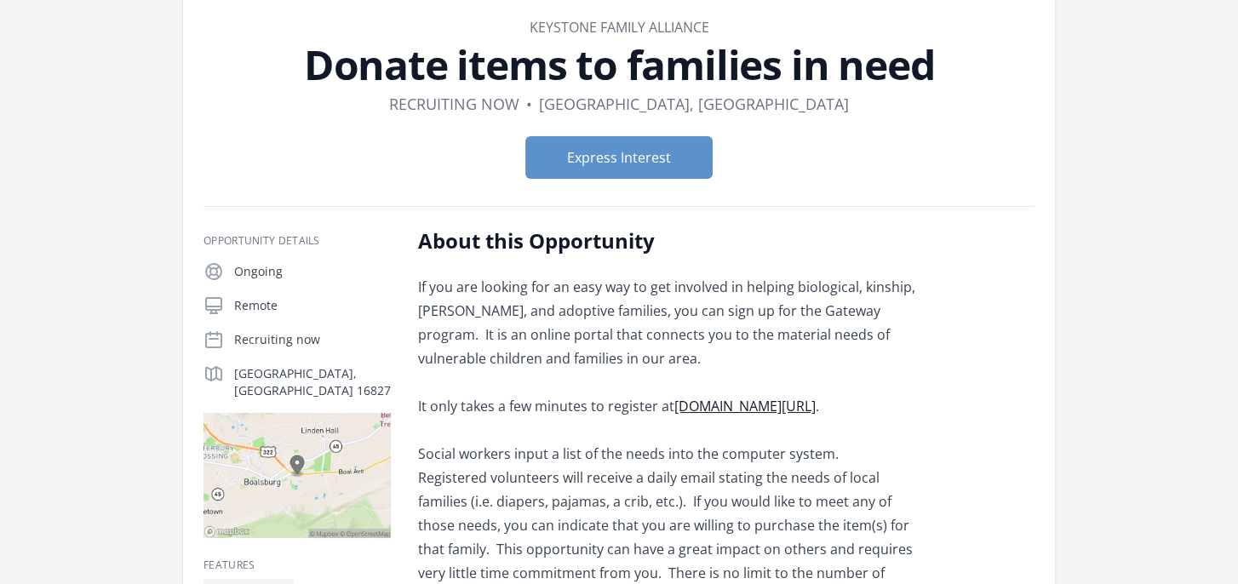
drag, startPoint x: 419, startPoint y: 408, endPoint x: 833, endPoint y: 412, distance: 414.0
click at [833, 412] on p "If you are looking for an easy way to get involved in helping biological, kinsh…" at bounding box center [667, 454] width 498 height 358
drag, startPoint x: 828, startPoint y: 410, endPoint x: 422, endPoint y: 421, distance: 405.6
click at [422, 422] on p "If you are looking for an easy way to get involved in helping biological, kinsh…" at bounding box center [667, 454] width 498 height 358
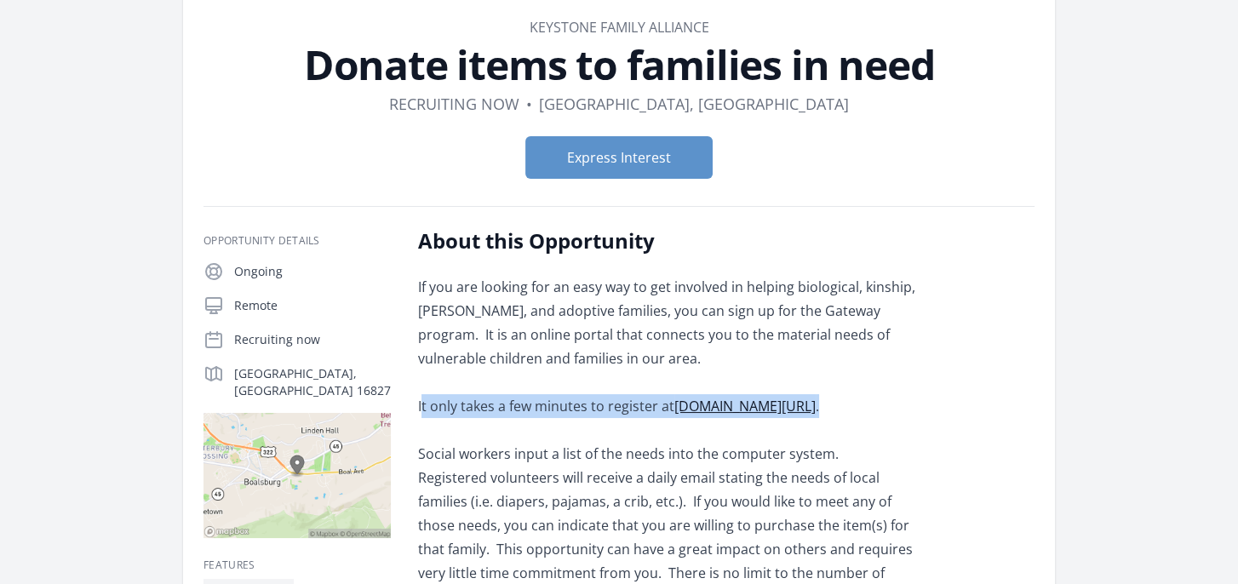
drag, startPoint x: 416, startPoint y: 401, endPoint x: 883, endPoint y: 408, distance: 466.8
click at [883, 408] on div "Opportunity Details Ongoing Remote Recruiting now Boalsburg, PA 16827 ." at bounding box center [619, 488] width 831 height 523
drag, startPoint x: 883, startPoint y: 408, endPoint x: 785, endPoint y: 395, distance: 98.8
copy p "It only takes a few minutes to register at www.keyfam.org/support ."
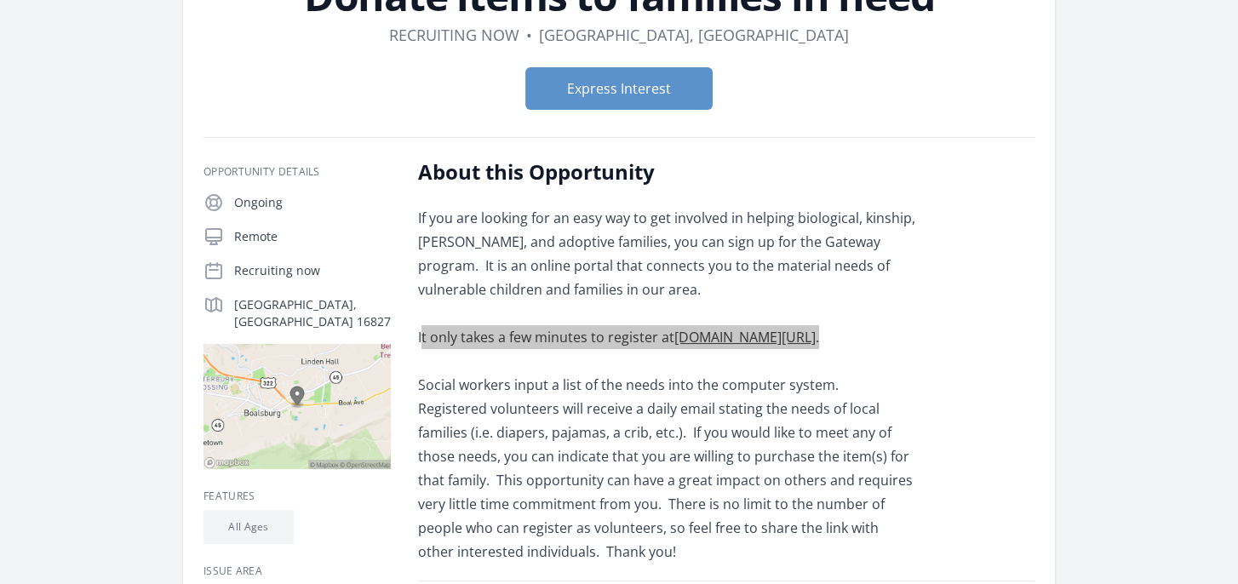
scroll to position [256, 0]
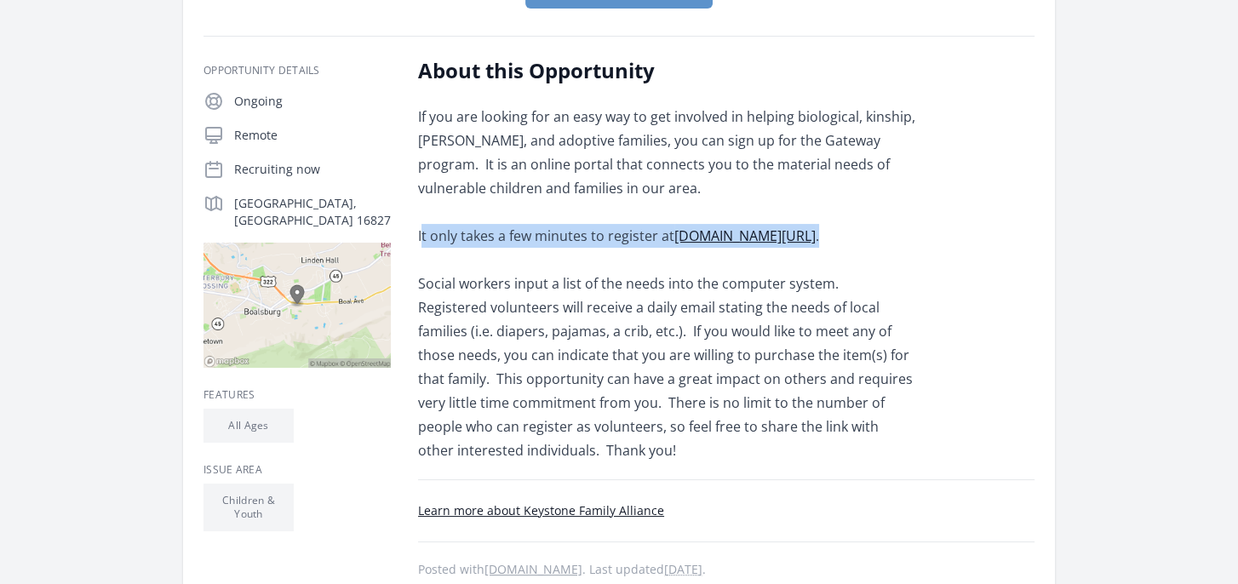
drag, startPoint x: 417, startPoint y: 281, endPoint x: 656, endPoint y: 442, distance: 287.7
click at [656, 442] on p "If you are looking for an easy way to get involved in helping biological, kinsh…" at bounding box center [667, 284] width 498 height 358
drag, startPoint x: 656, startPoint y: 442, endPoint x: 646, endPoint y: 395, distance: 47.9
copy p "Social workers input a list of the needs into the computer system. Registered v…"
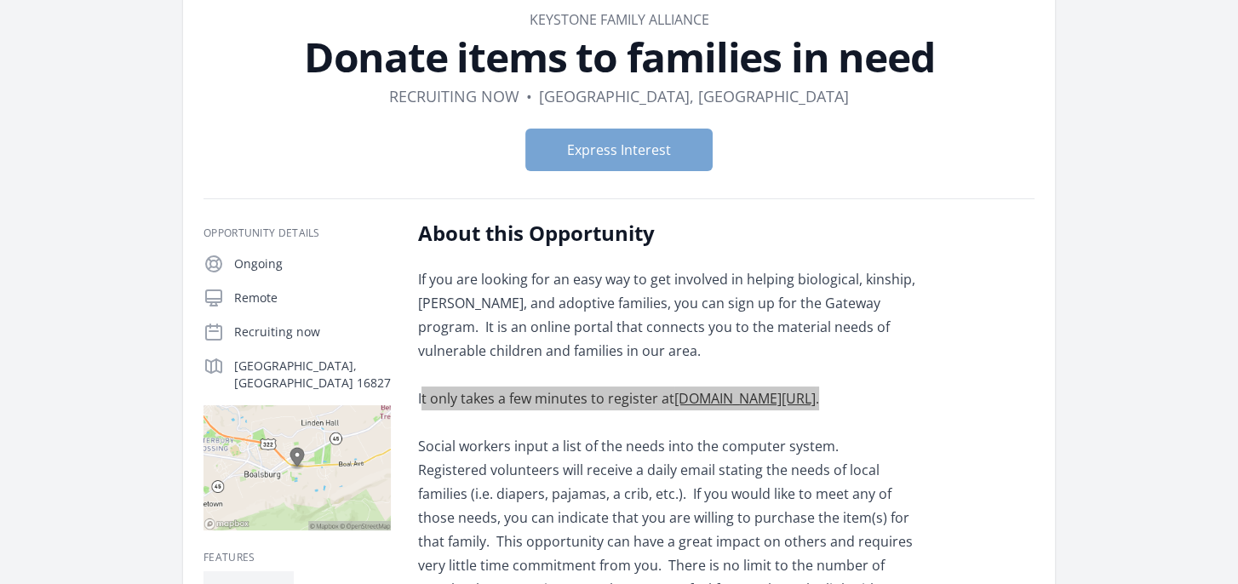
scroll to position [85, 0]
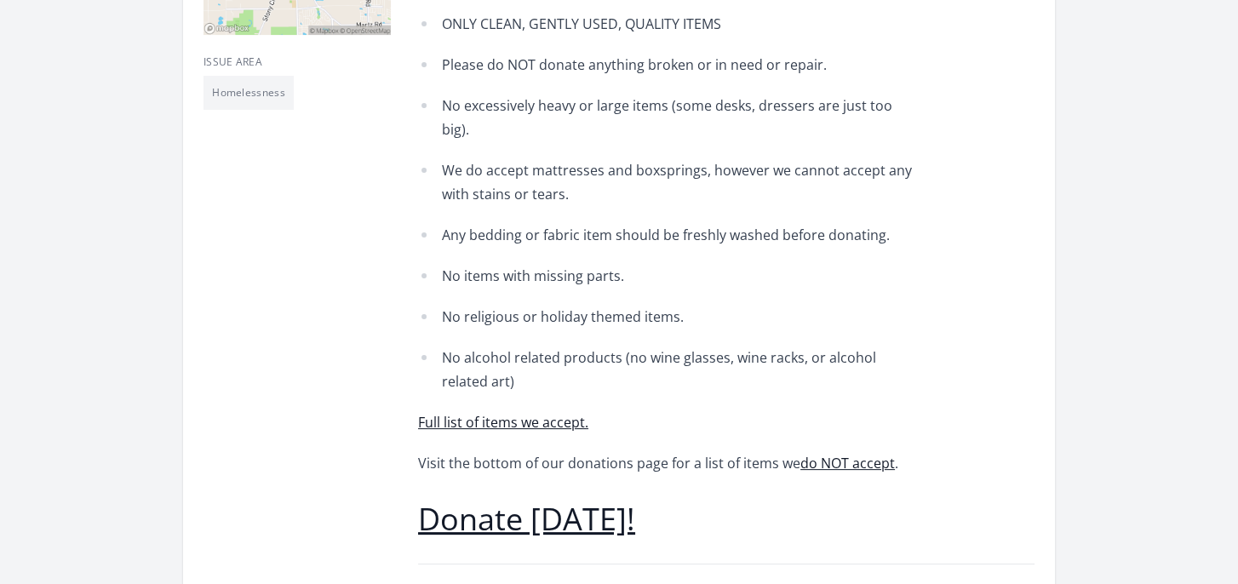
scroll to position [596, 0]
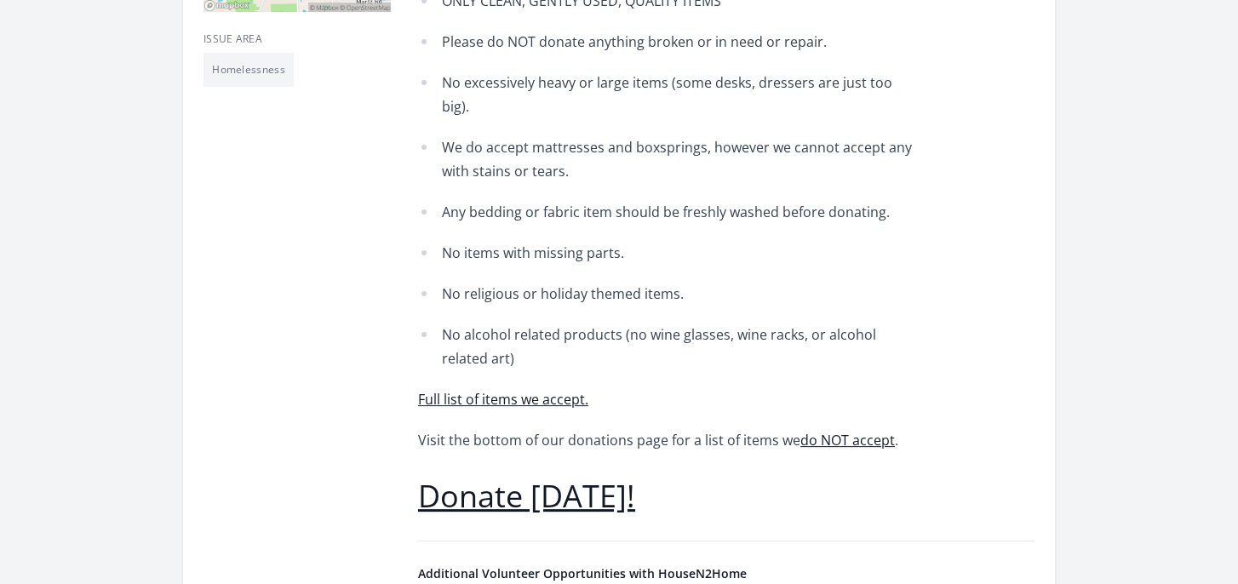
click at [548, 390] on link "Full list of items we accept." at bounding box center [503, 399] width 170 height 19
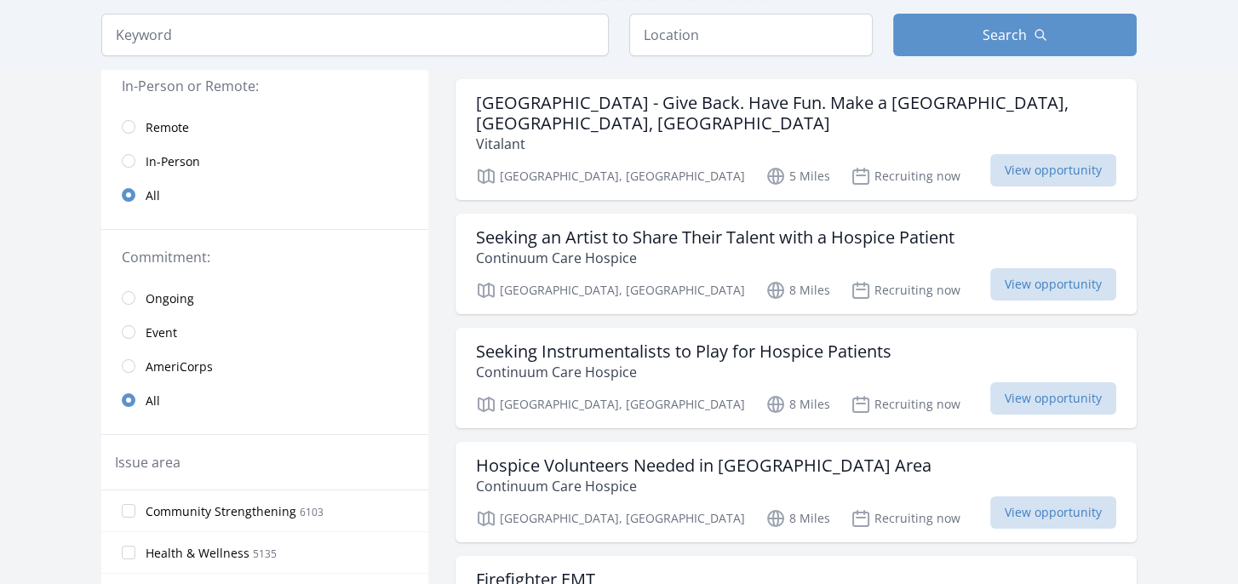
scroll to position [341, 0]
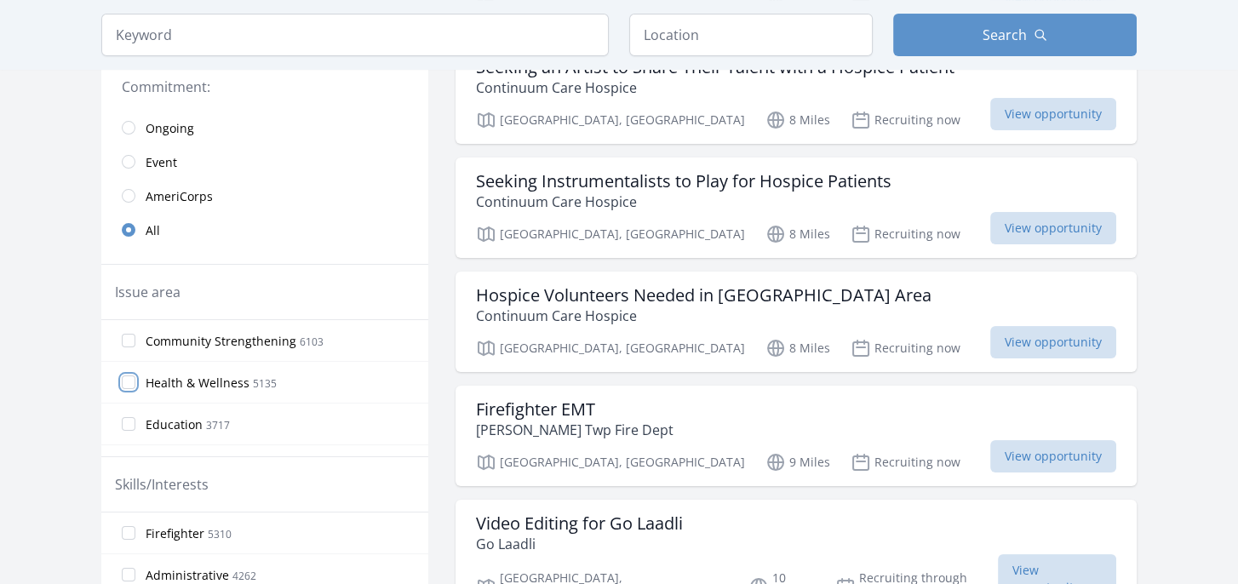
click at [131, 378] on input "Health & Wellness 5135" at bounding box center [129, 383] width 14 height 14
click at [135, 381] on label "Health & Wellness 5135" at bounding box center [264, 382] width 327 height 34
click at [135, 381] on input "Health & Wellness 5135" at bounding box center [129, 383] width 14 height 14
click at [206, 379] on span "Health & Wellness" at bounding box center [198, 383] width 104 height 17
click at [135, 379] on input "Health & Wellness 5135" at bounding box center [129, 383] width 14 height 14
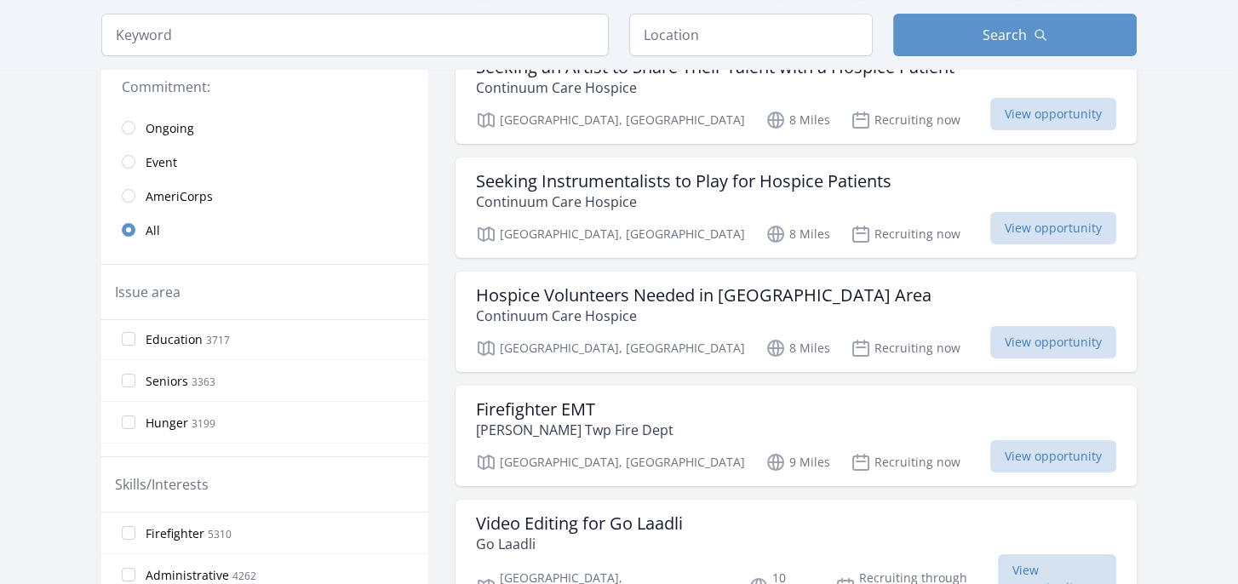
scroll to position [0, 0]
click at [124, 376] on input "Health & Wellness 5135" at bounding box center [129, 383] width 14 height 14
drag, startPoint x: 128, startPoint y: 383, endPoint x: 114, endPoint y: 356, distance: 30.5
click at [128, 382] on input "Health & Wellness 5135" at bounding box center [129, 383] width 14 height 14
click at [125, 342] on input "Community Strengthening 6103" at bounding box center [129, 341] width 14 height 14
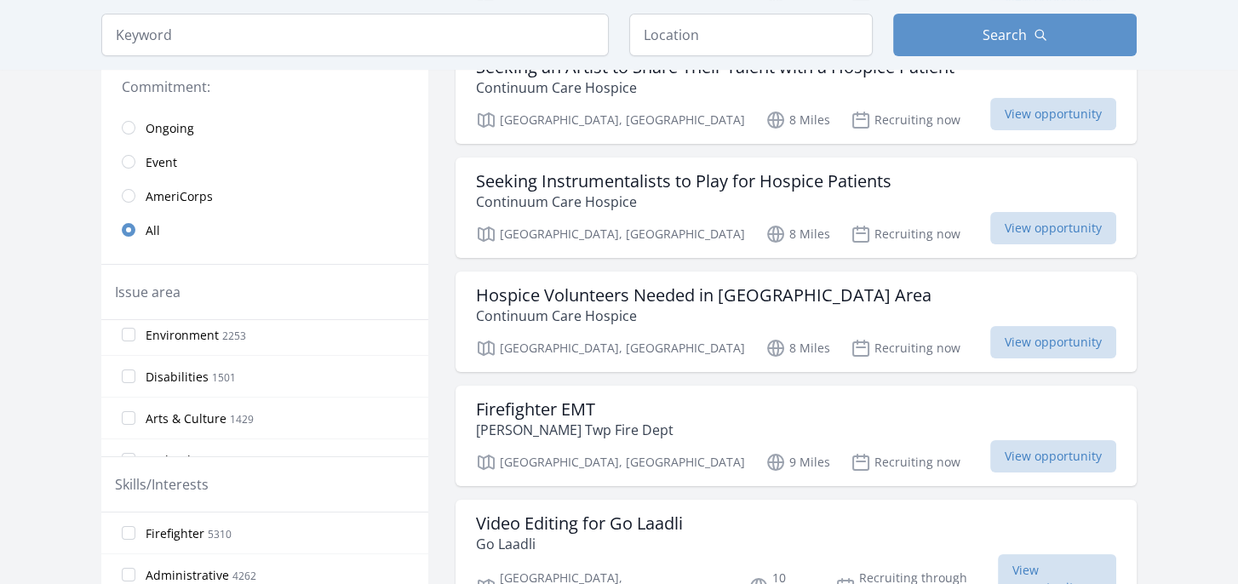
scroll to position [256, 0]
click at [130, 159] on input "radio" at bounding box center [129, 162] width 14 height 14
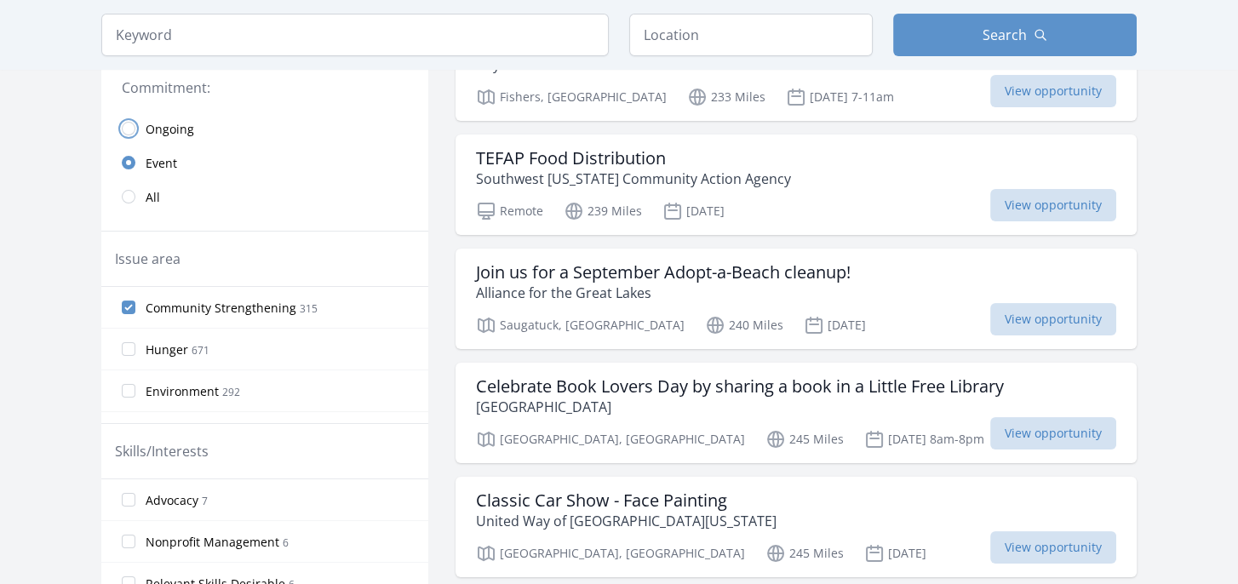
click at [129, 128] on input "radio" at bounding box center [129, 129] width 14 height 14
click at [129, 124] on input "radio" at bounding box center [129, 129] width 14 height 14
click at [131, 129] on input "radio" at bounding box center [129, 129] width 14 height 14
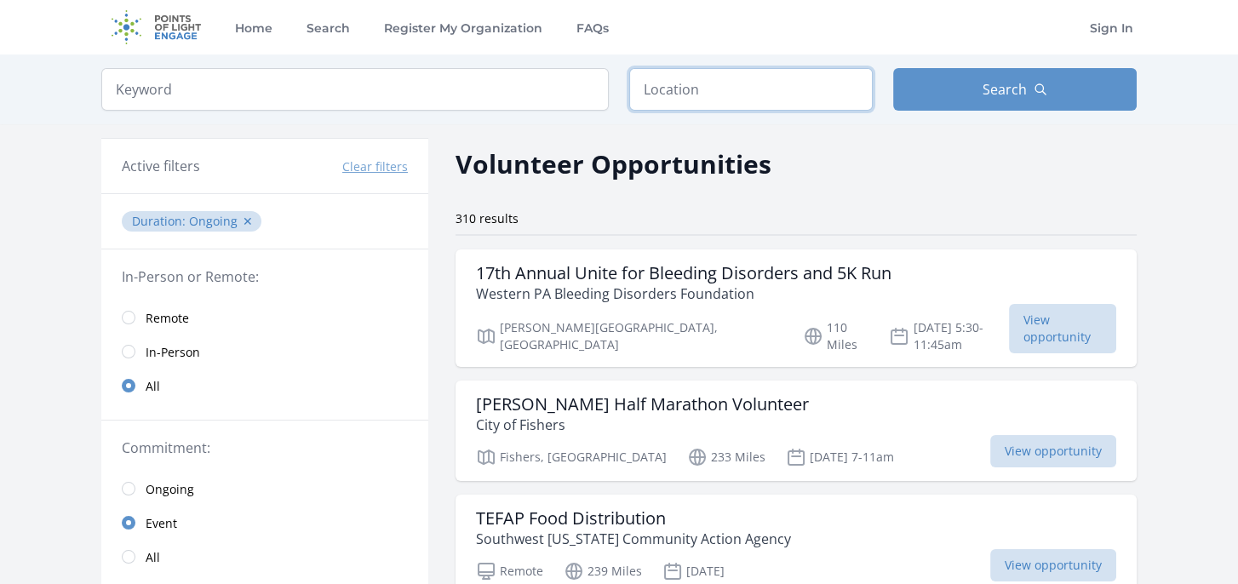
click at [693, 99] on input "text" at bounding box center [751, 89] width 244 height 43
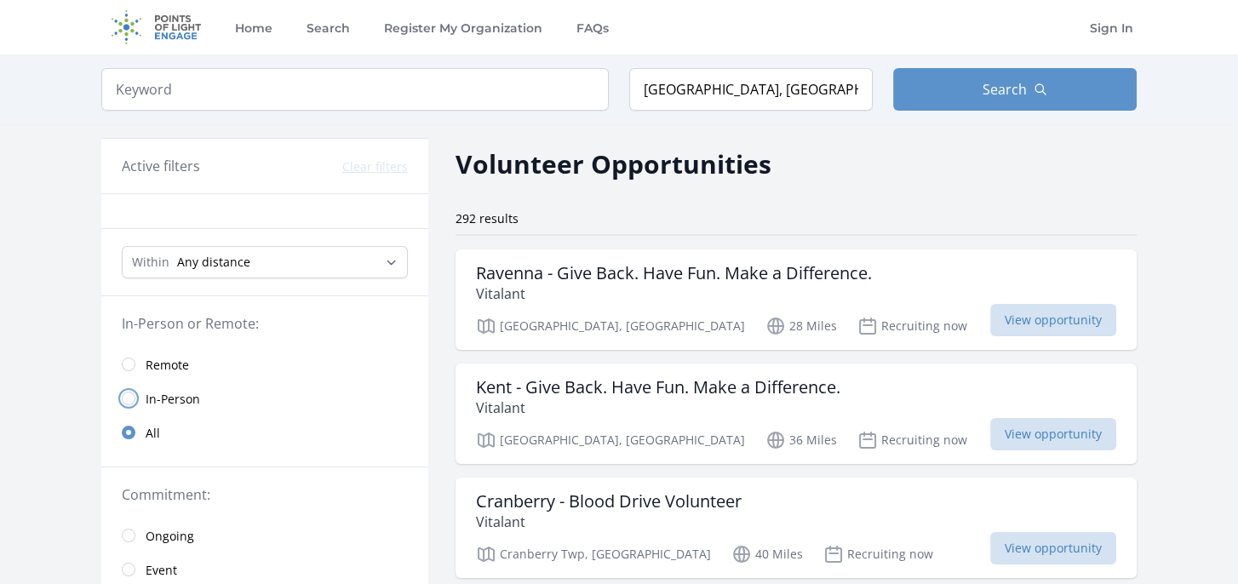
click at [133, 398] on input "radio" at bounding box center [129, 399] width 14 height 14
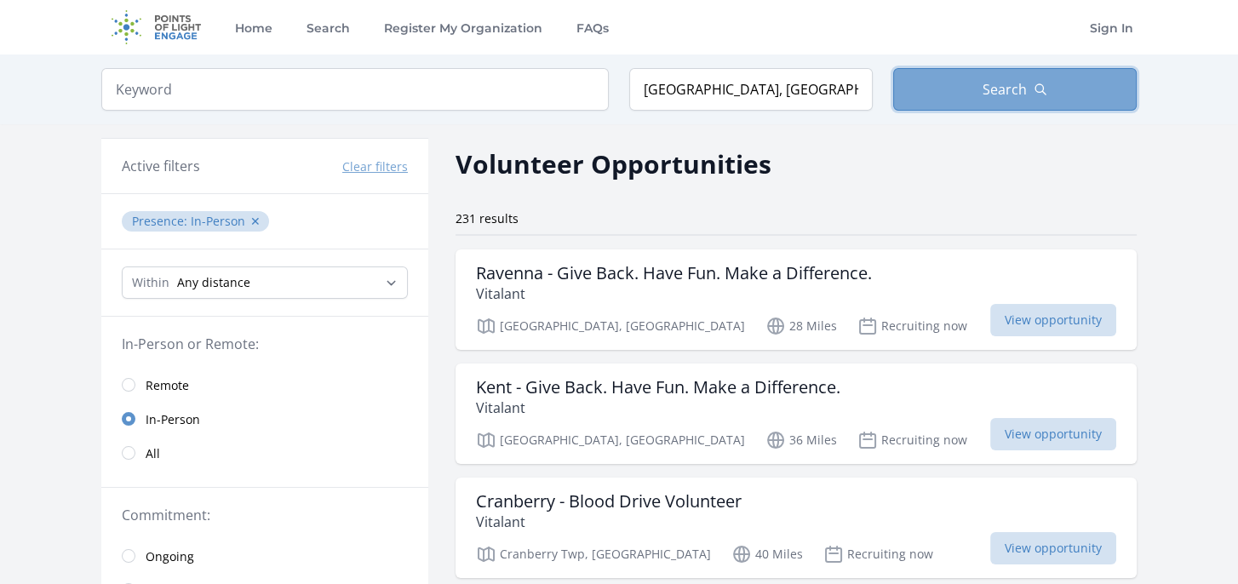
click at [1002, 85] on span "Search" at bounding box center [1005, 89] width 44 height 20
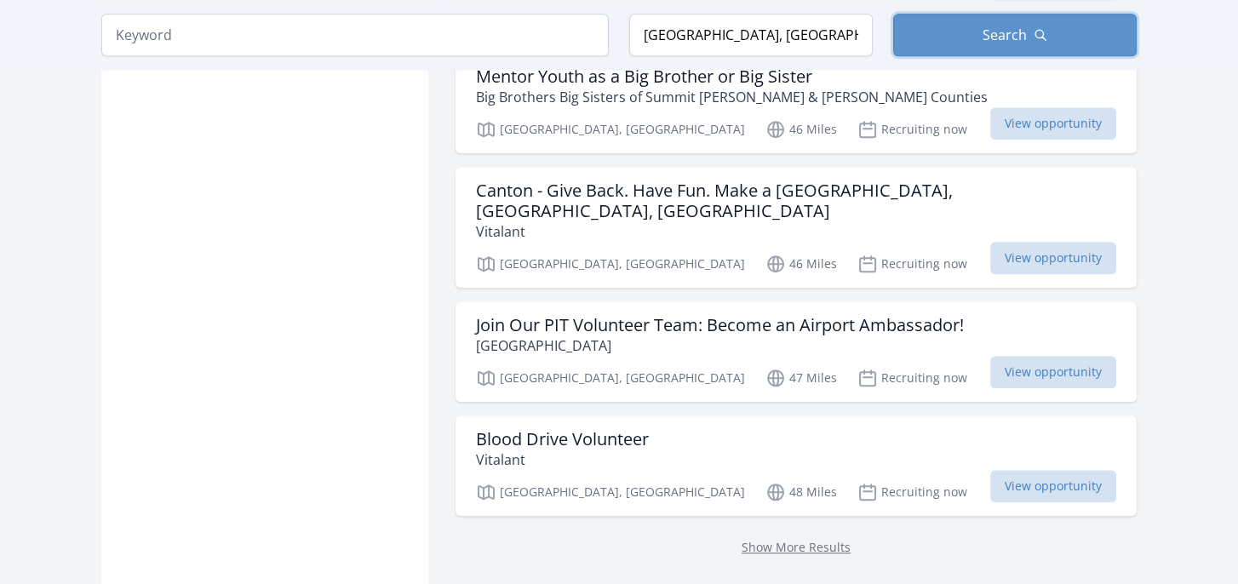
scroll to position [2129, 0]
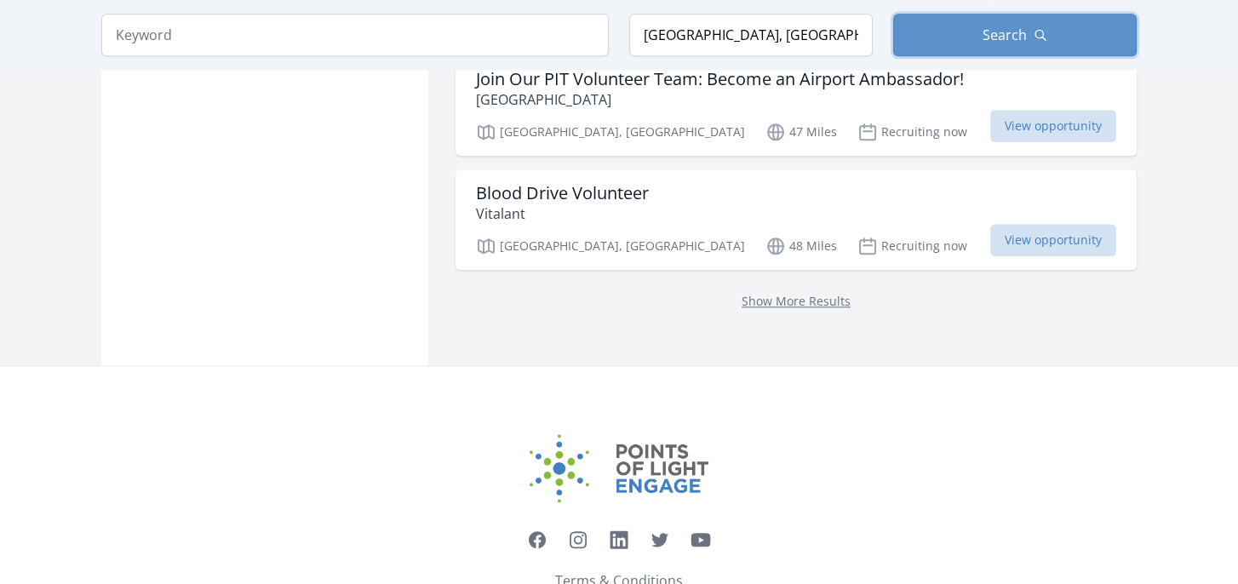
scroll to position [2385, 0]
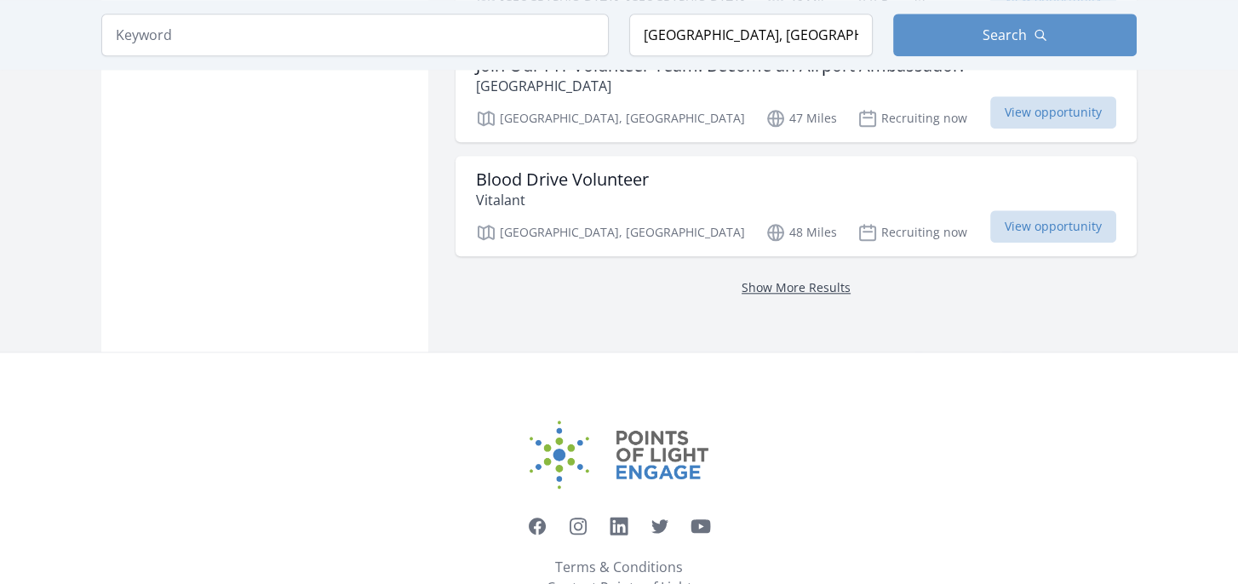
click at [831, 279] on link "Show More Results" at bounding box center [796, 287] width 109 height 16
click at [830, 279] on link "Show More Results" at bounding box center [796, 287] width 109 height 16
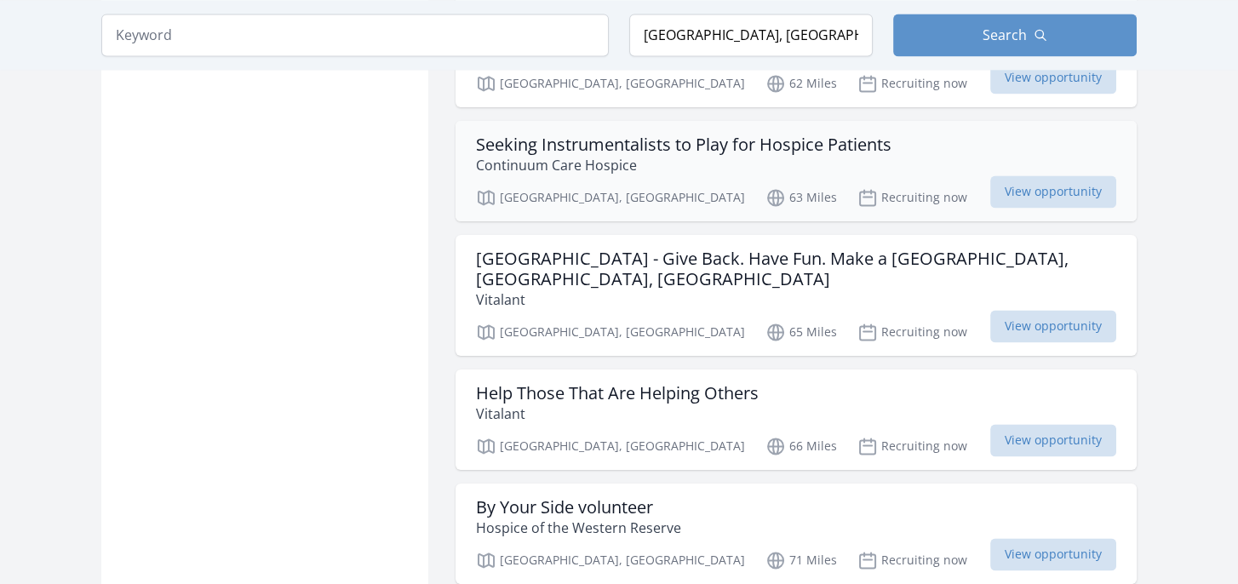
scroll to position [3151, 0]
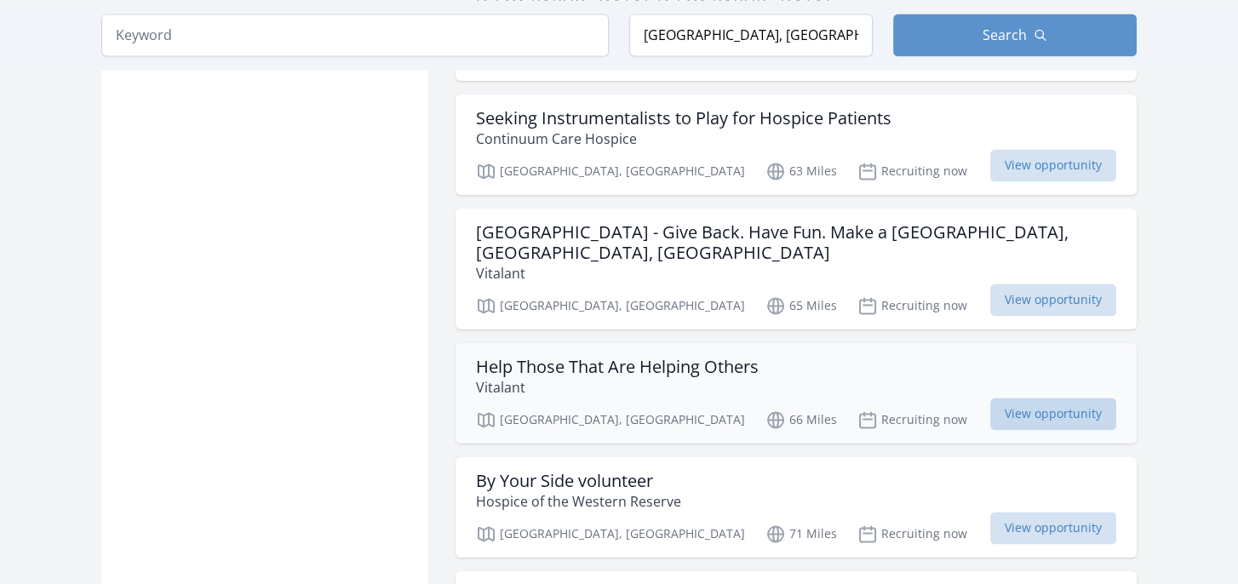
click at [1049, 398] on span "View opportunity" at bounding box center [1054, 414] width 126 height 32
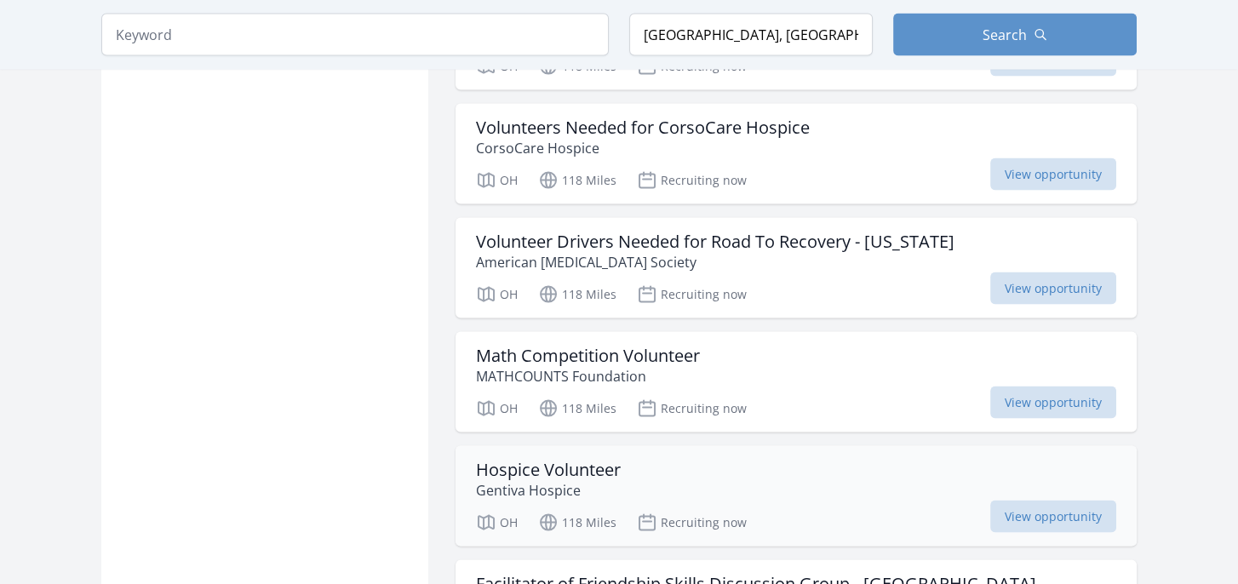
scroll to position [4429, 0]
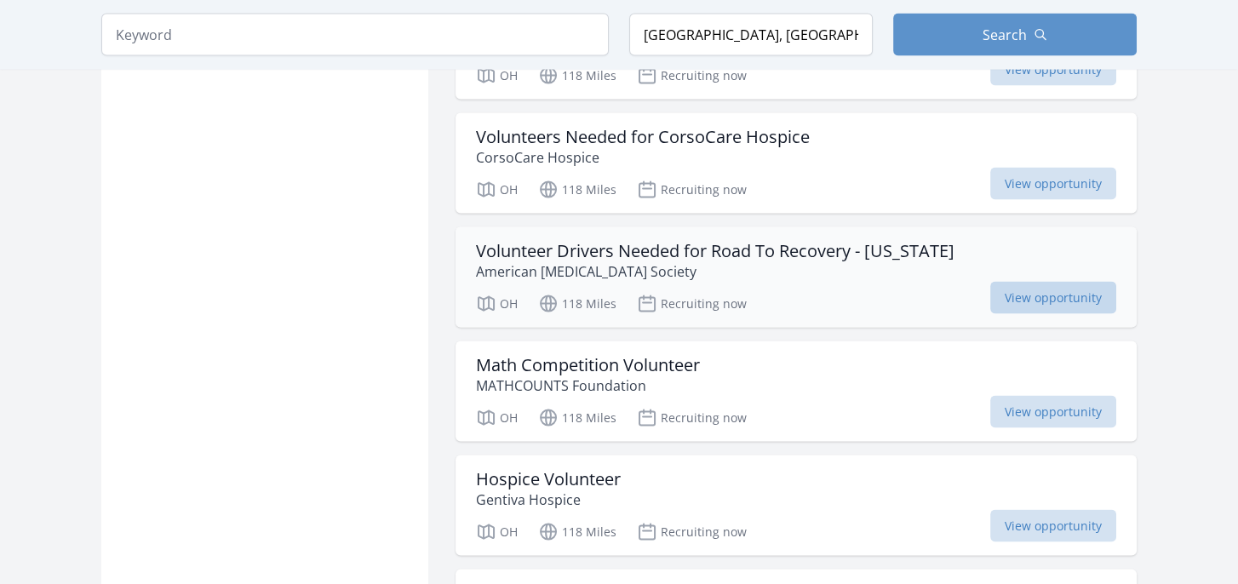
click at [1031, 282] on span "View opportunity" at bounding box center [1054, 298] width 126 height 32
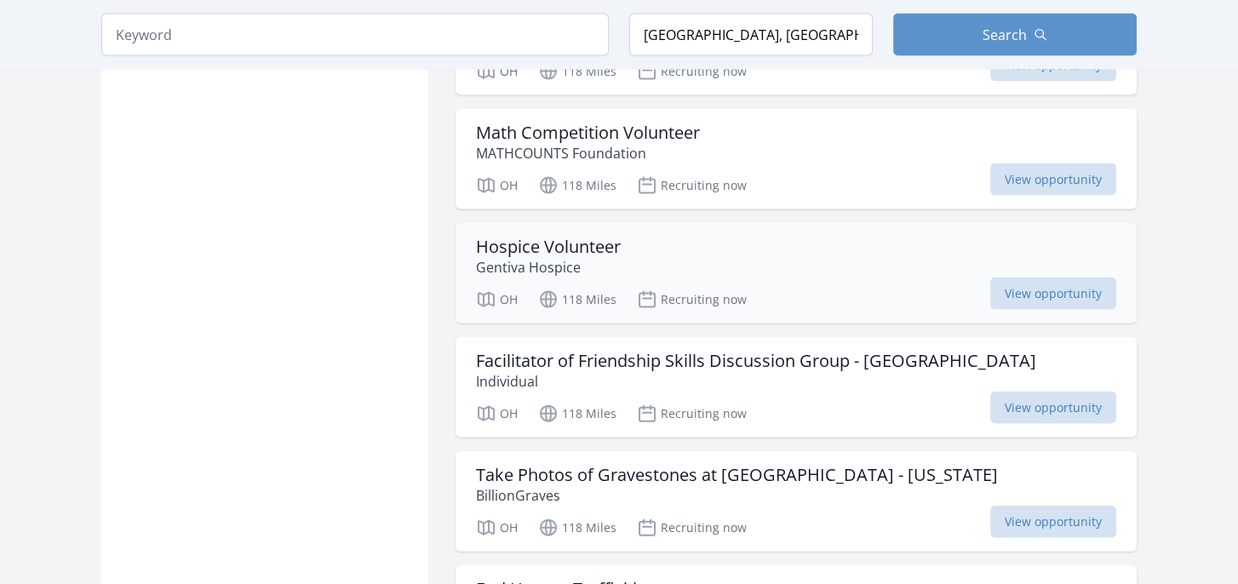
scroll to position [4770, 0]
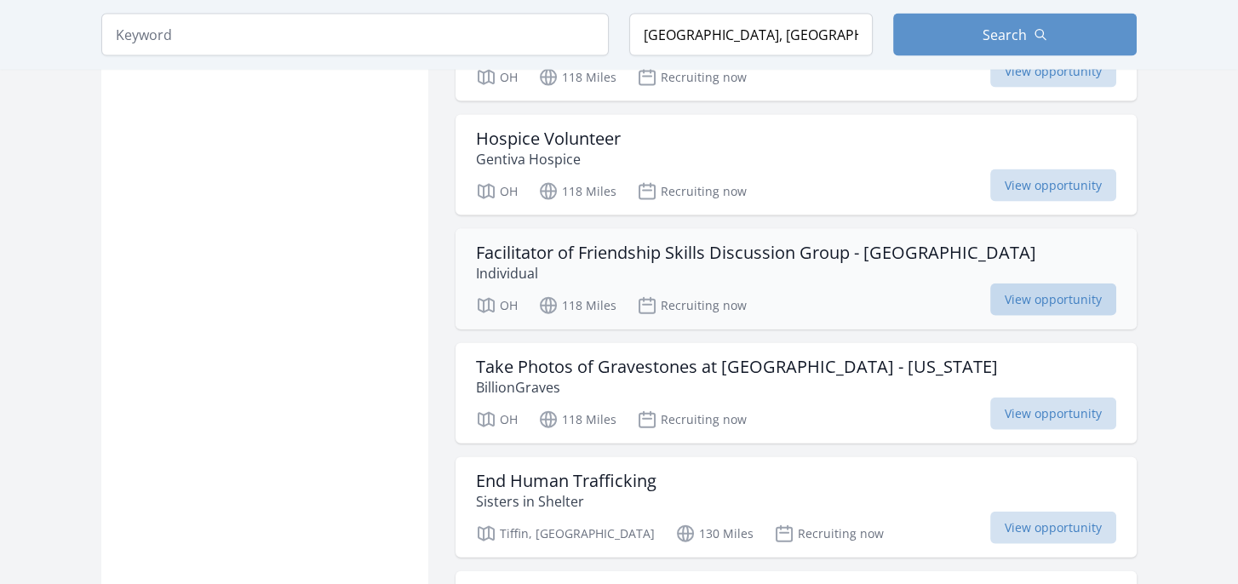
click at [1022, 284] on span "View opportunity" at bounding box center [1054, 300] width 126 height 32
click at [1017, 398] on span "View opportunity" at bounding box center [1054, 414] width 126 height 32
click at [1068, 512] on span "View opportunity" at bounding box center [1054, 528] width 126 height 32
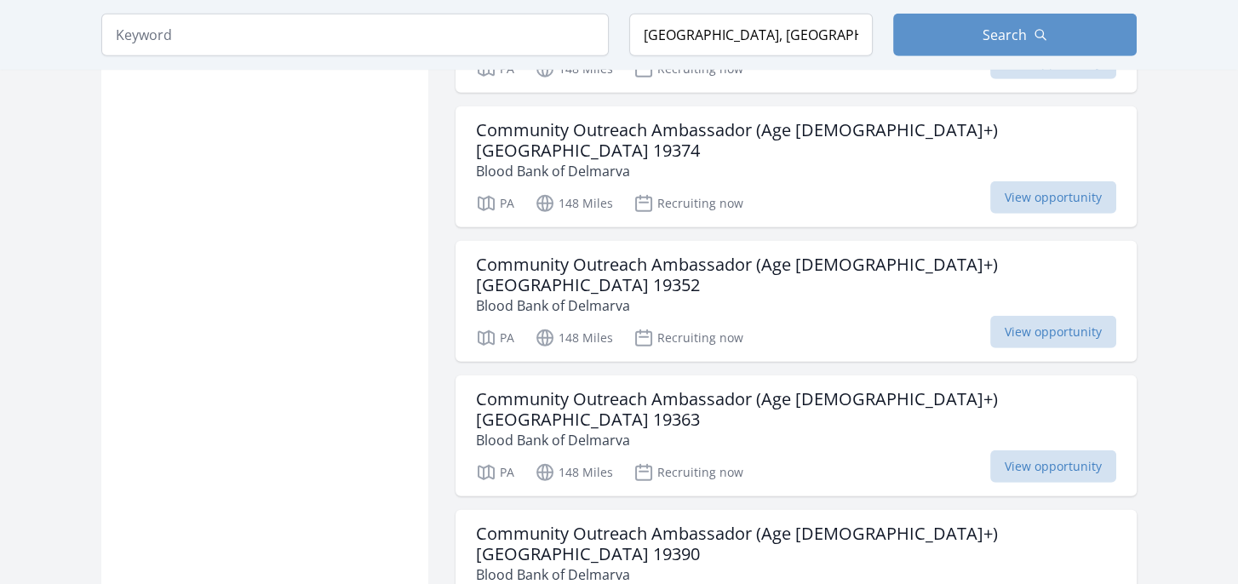
scroll to position [6388, 0]
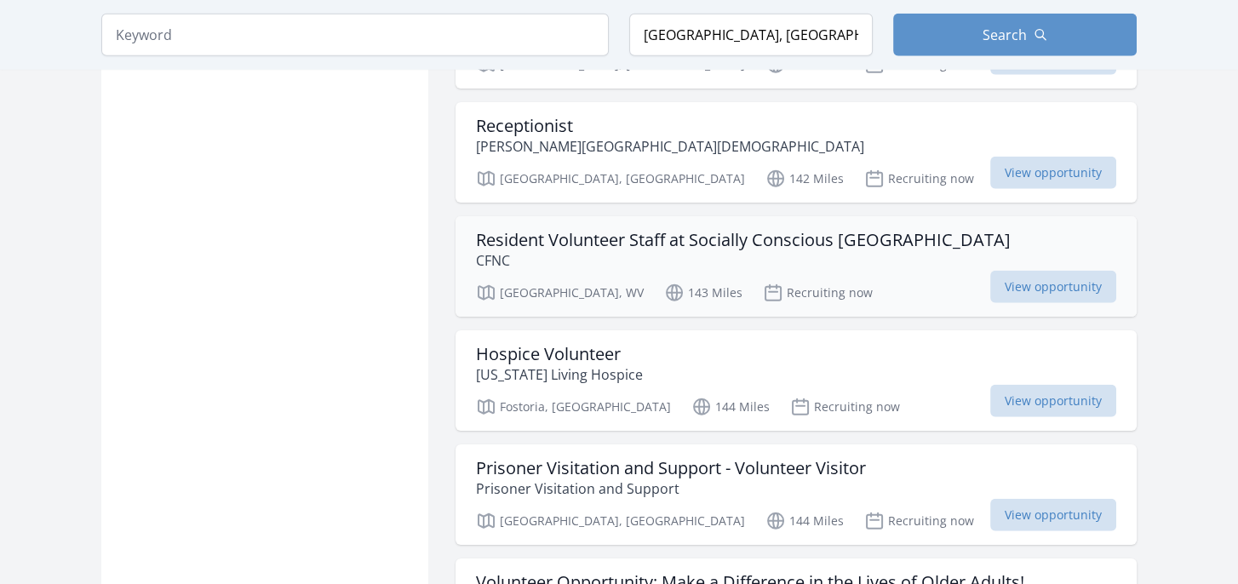
scroll to position [5536, 0]
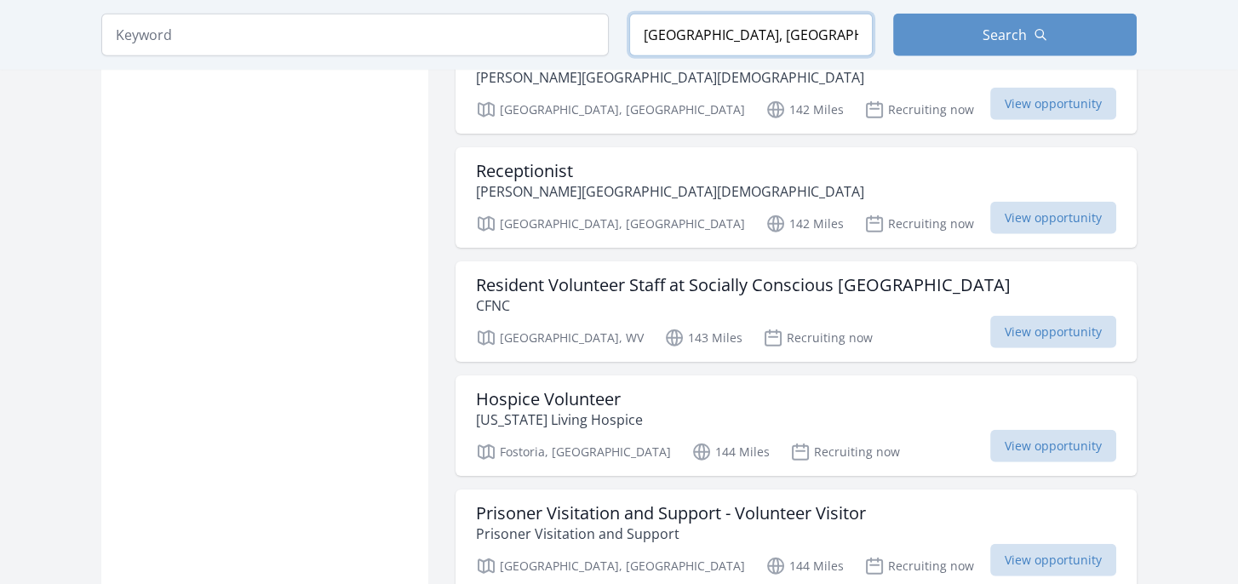
click at [739, 43] on input "Youngstown, OH, USA" at bounding box center [751, 35] width 244 height 43
click at [808, 52] on input "Youngstown, OH, USA" at bounding box center [751, 35] width 244 height 43
drag, startPoint x: 791, startPoint y: 44, endPoint x: 632, endPoint y: 31, distance: 159.9
click at [623, 27] on form "Keyword Location Youngstown, OH, USA Search" at bounding box center [619, 35] width 1036 height 43
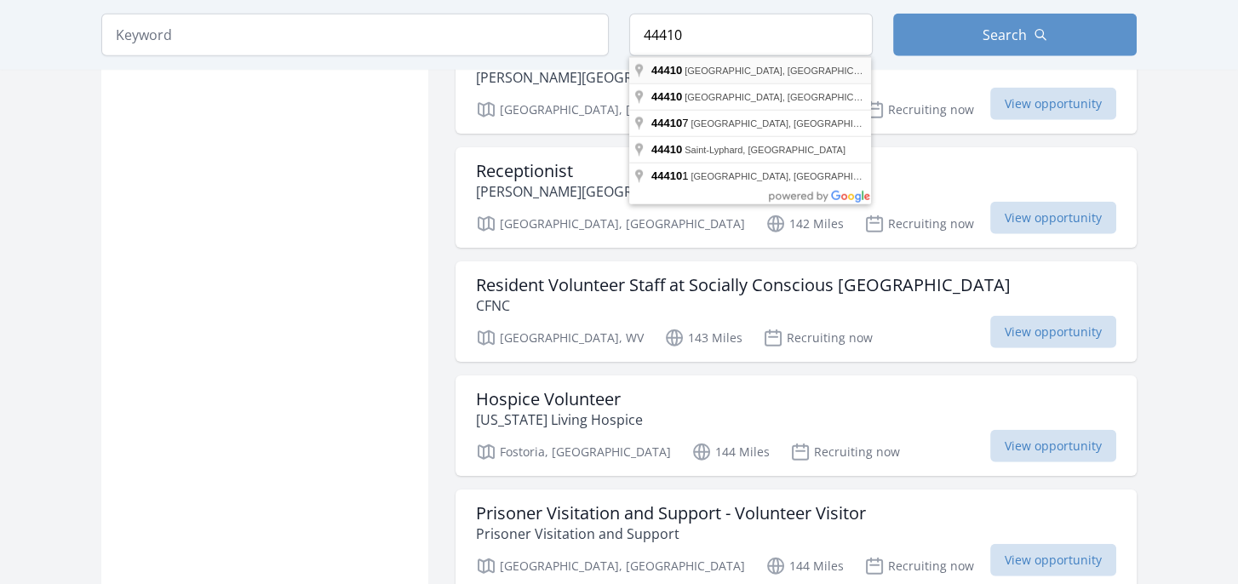
type input "Cortland, OH 44410, USA"
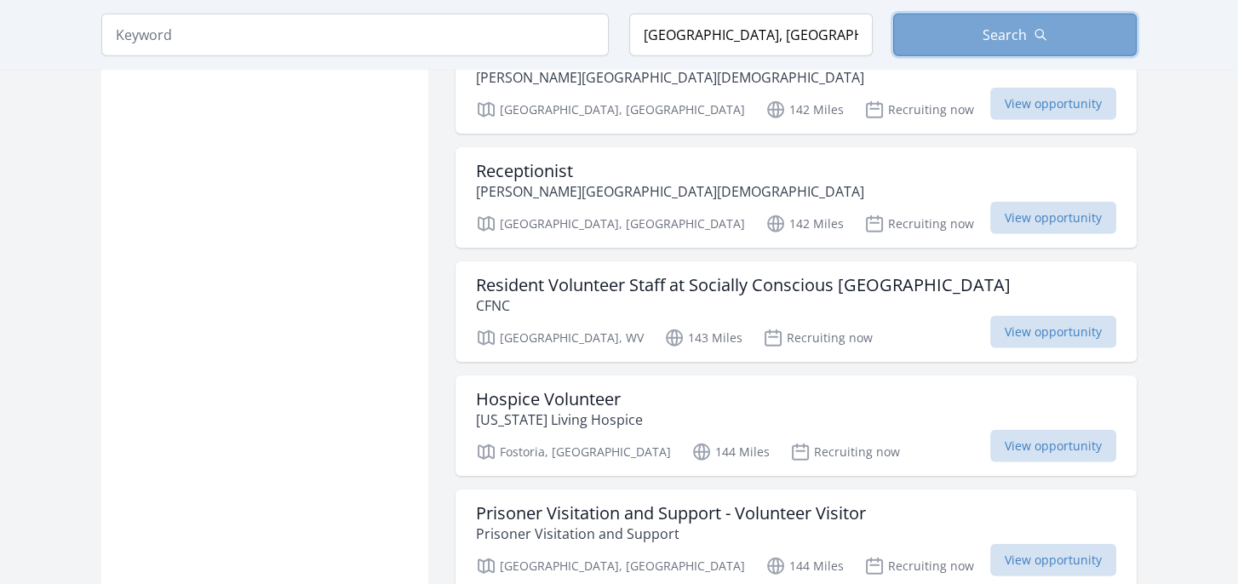
click at [1000, 49] on button "Search" at bounding box center [1015, 35] width 244 height 43
click at [1001, 36] on span "Search" at bounding box center [1005, 35] width 44 height 20
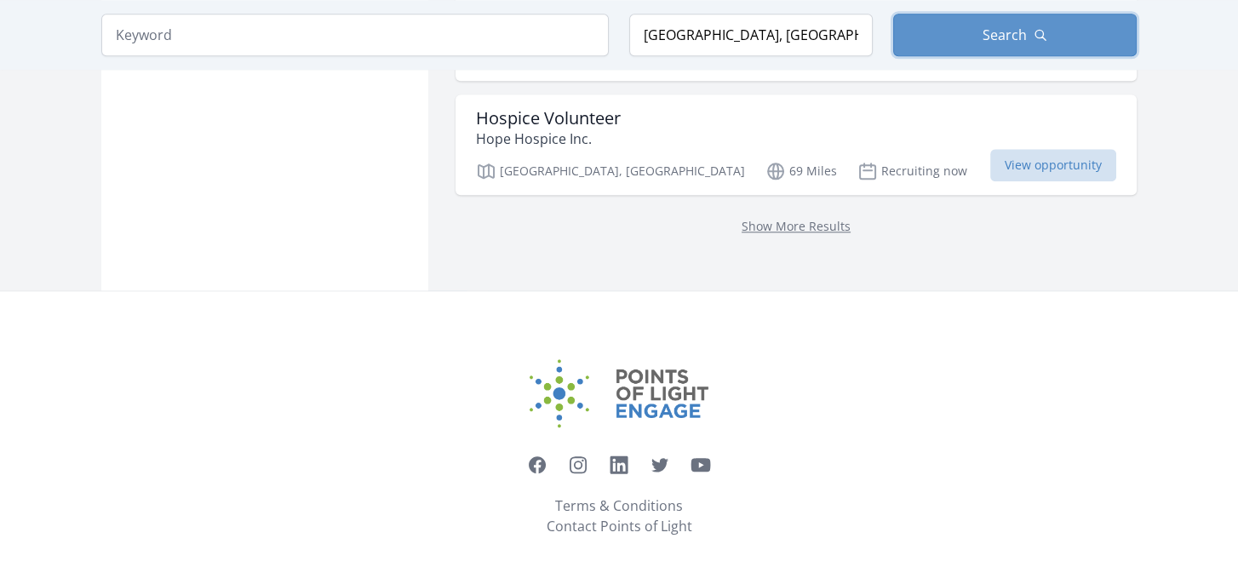
scroll to position [2334, 0]
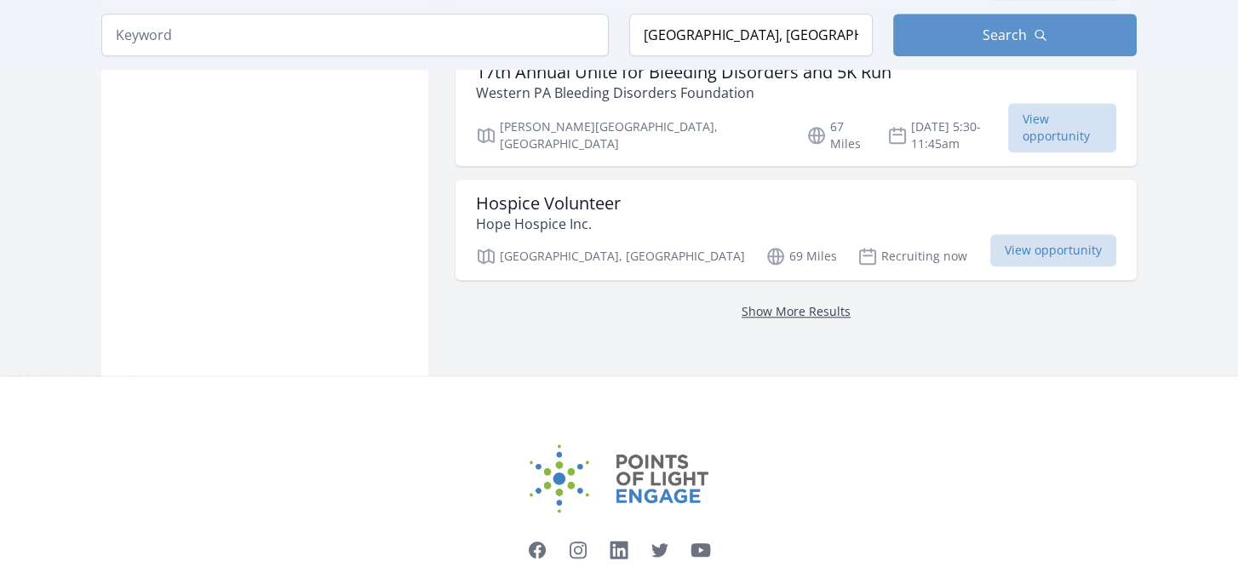
click at [830, 303] on link "Show More Results" at bounding box center [796, 311] width 109 height 16
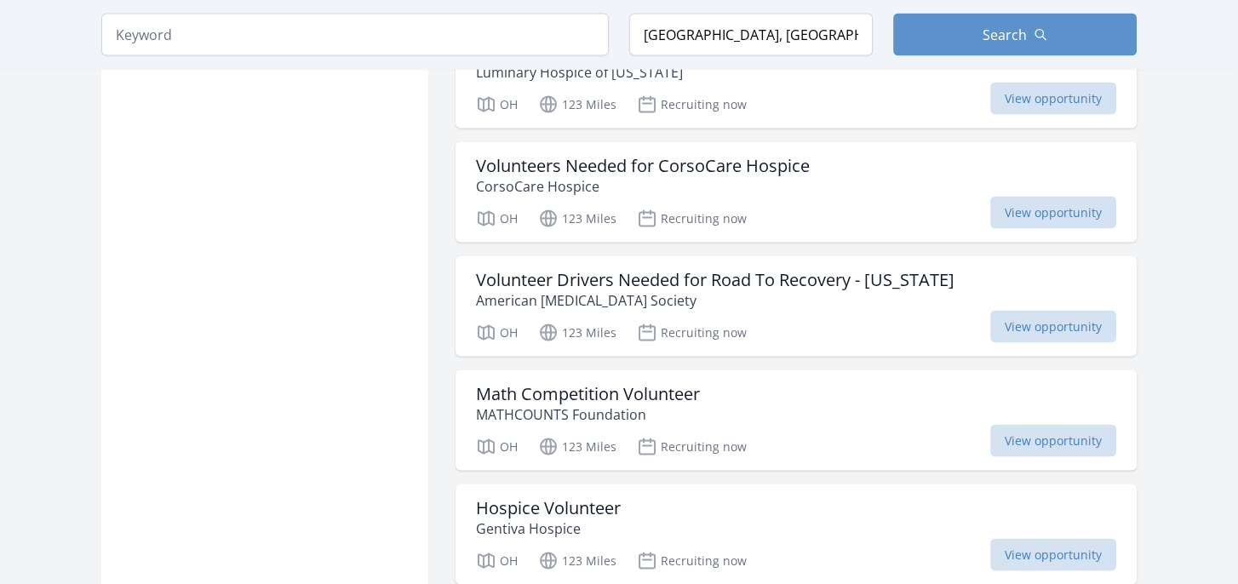
scroll to position [4378, 0]
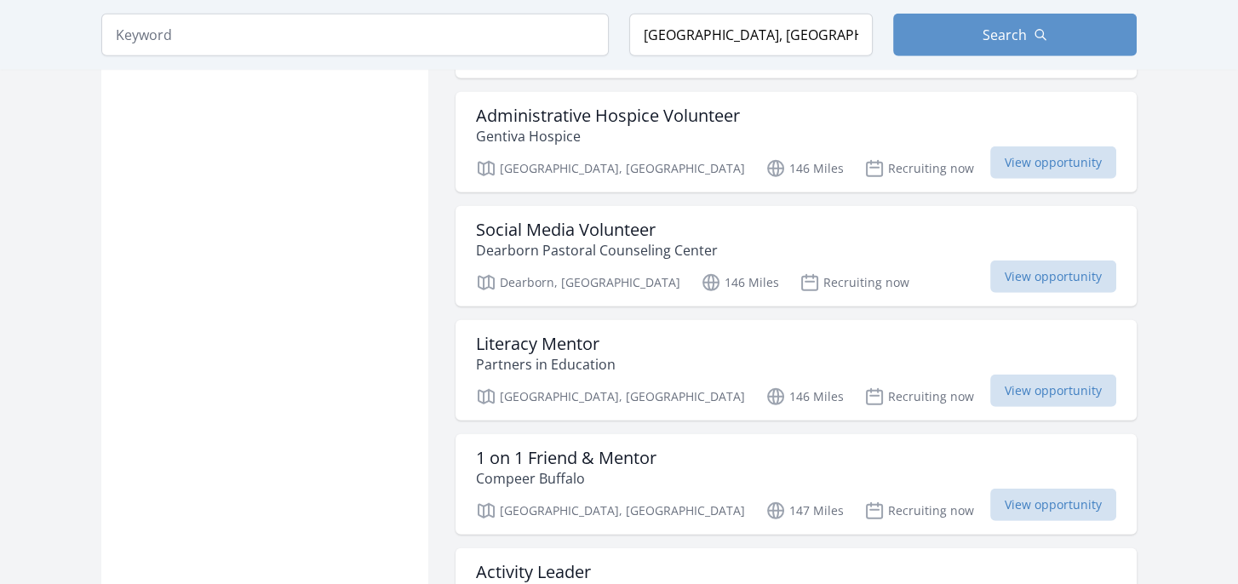
scroll to position [6422, 0]
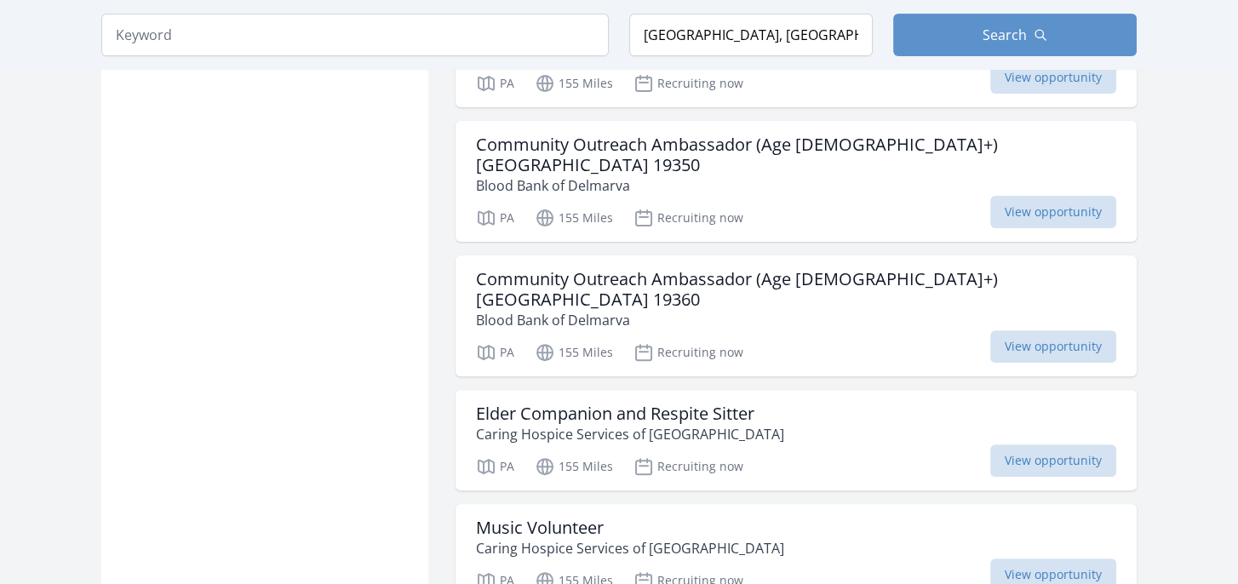
scroll to position [8807, 0]
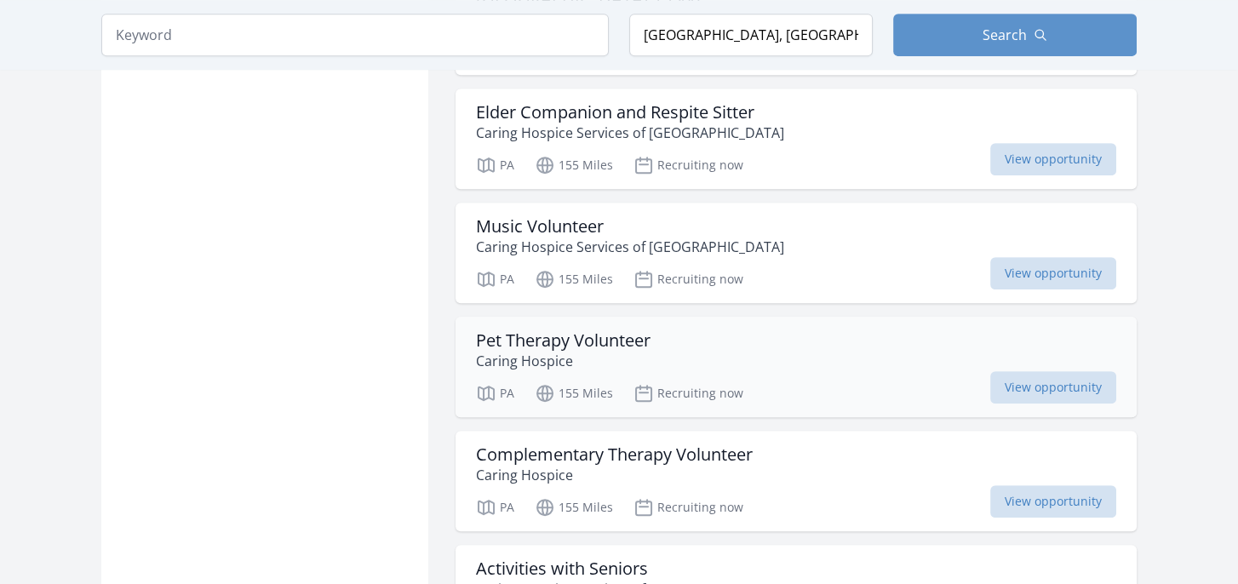
scroll to position [9062, 0]
click at [1014, 485] on span "View opportunity" at bounding box center [1054, 501] width 126 height 32
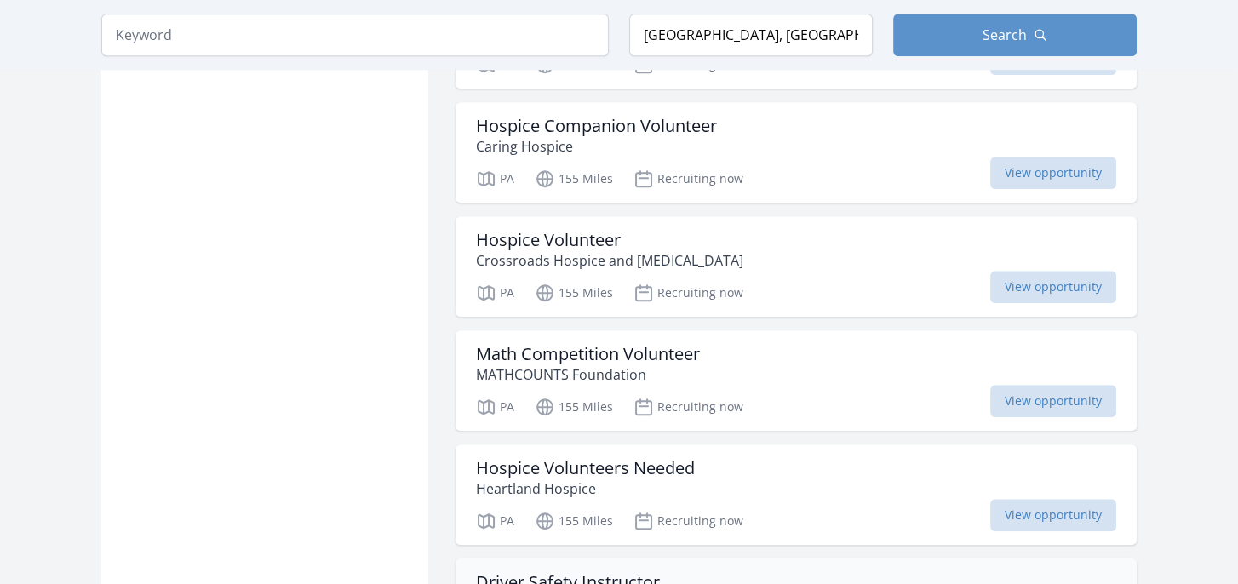
scroll to position [9659, 0]
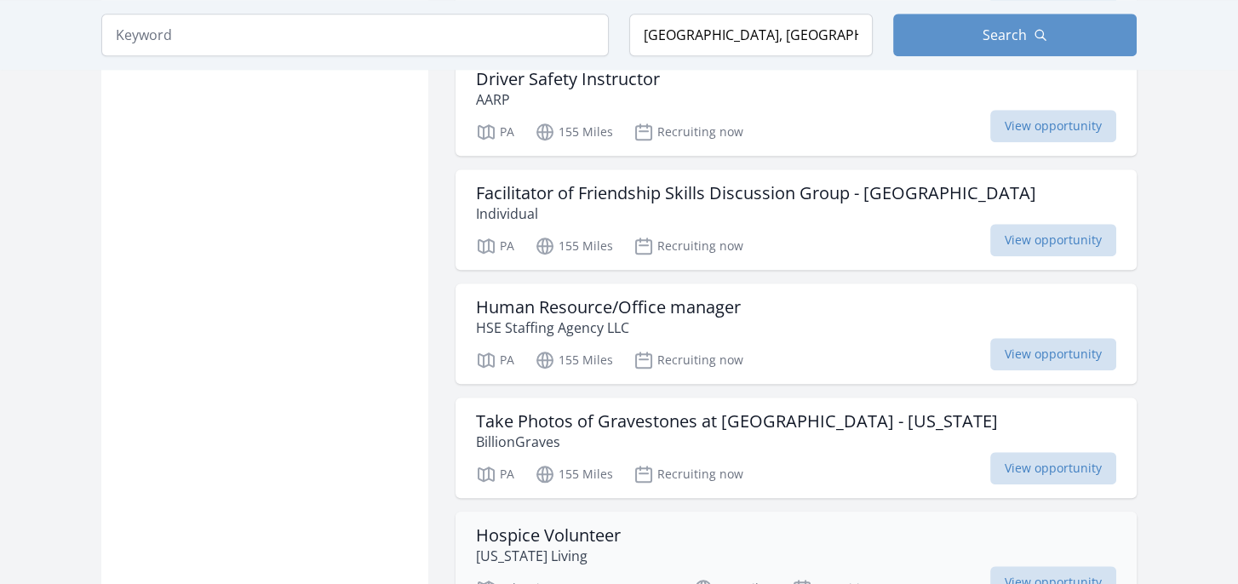
scroll to position [10170, 0]
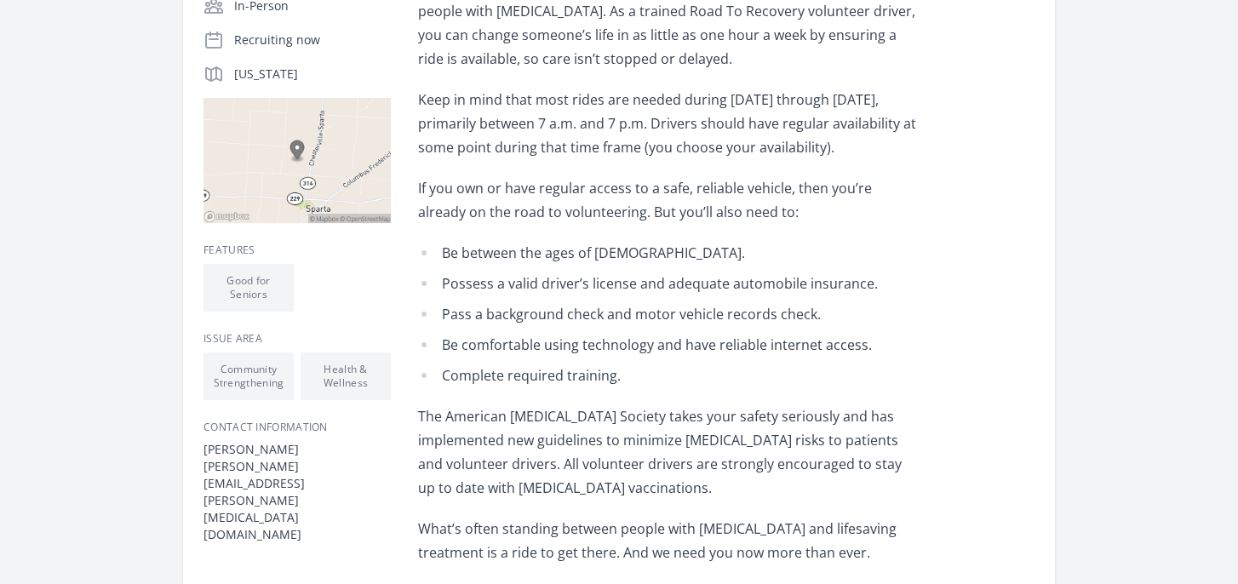
scroll to position [426, 0]
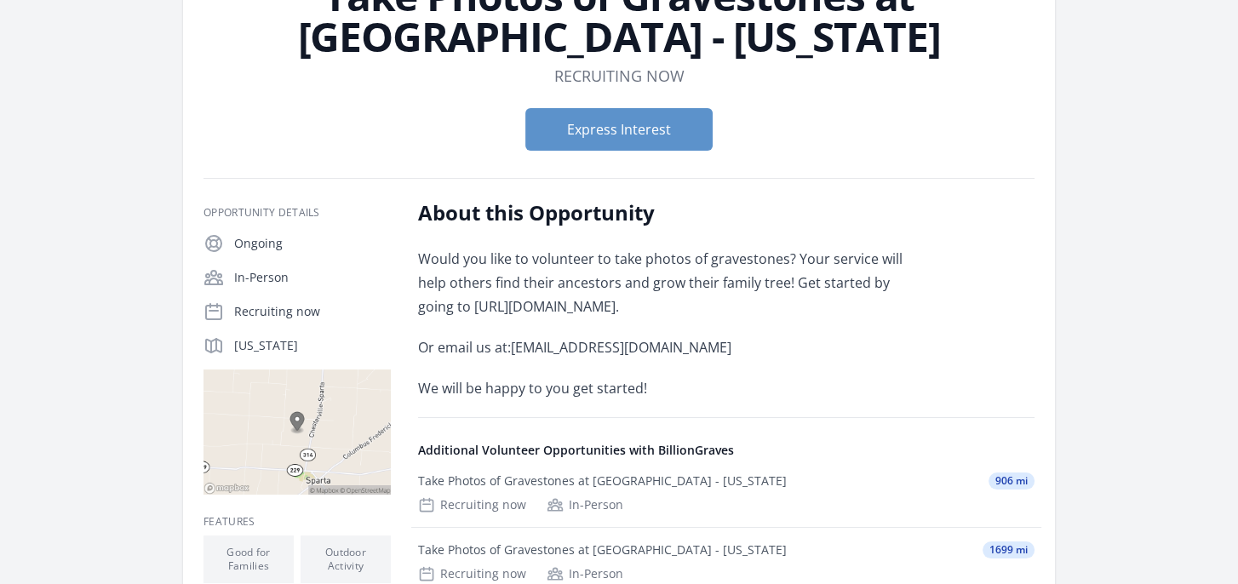
scroll to position [85, 0]
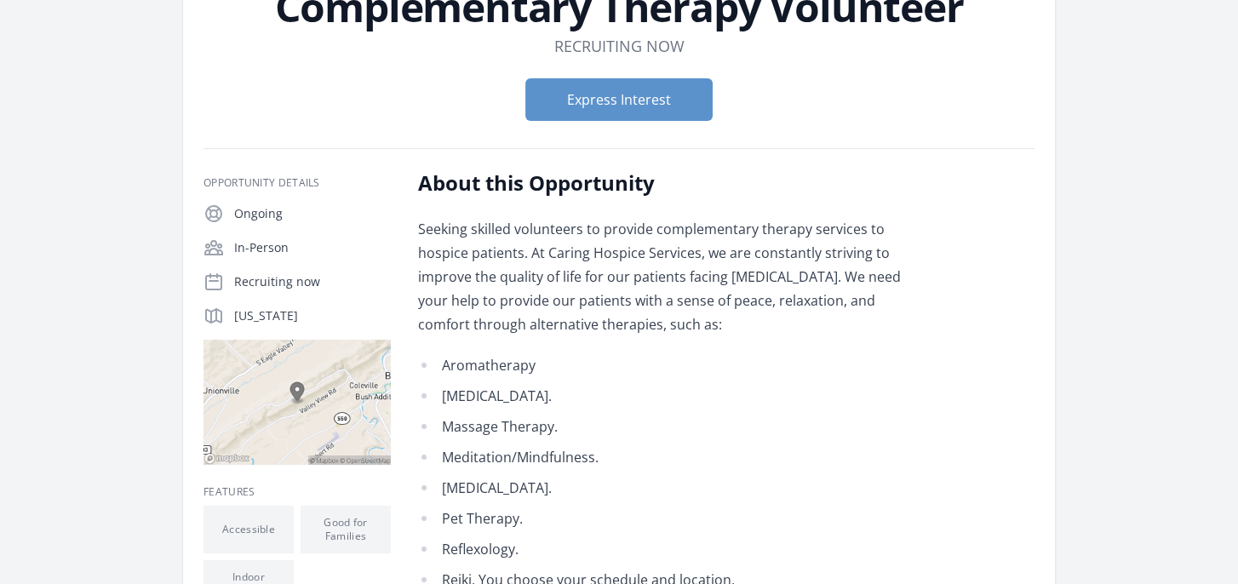
scroll to position [170, 0]
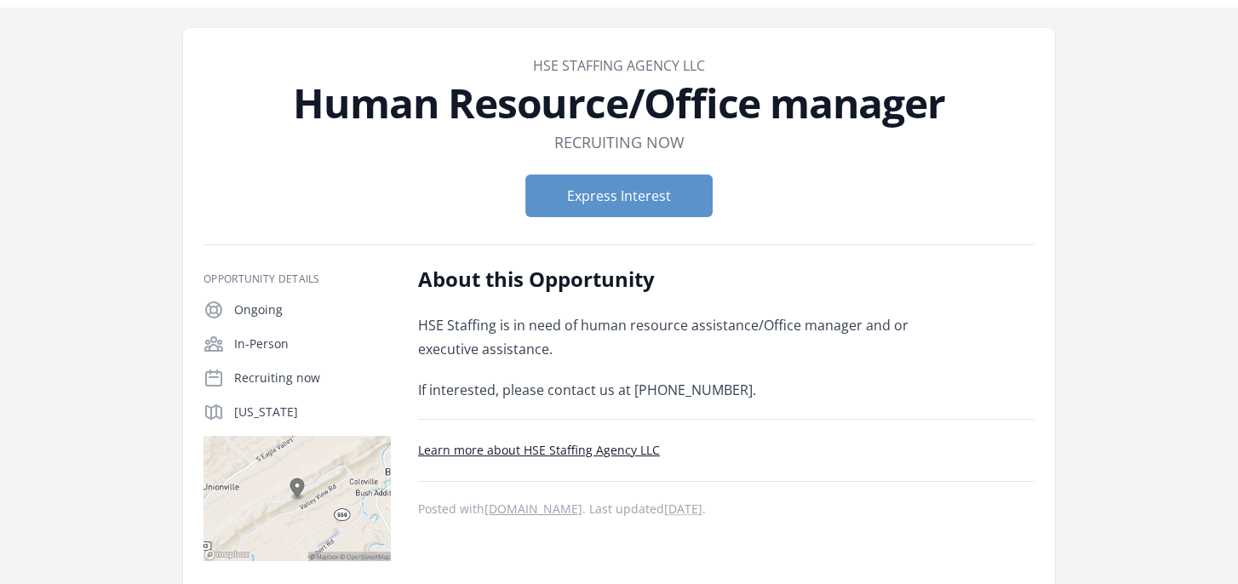
scroll to position [170, 0]
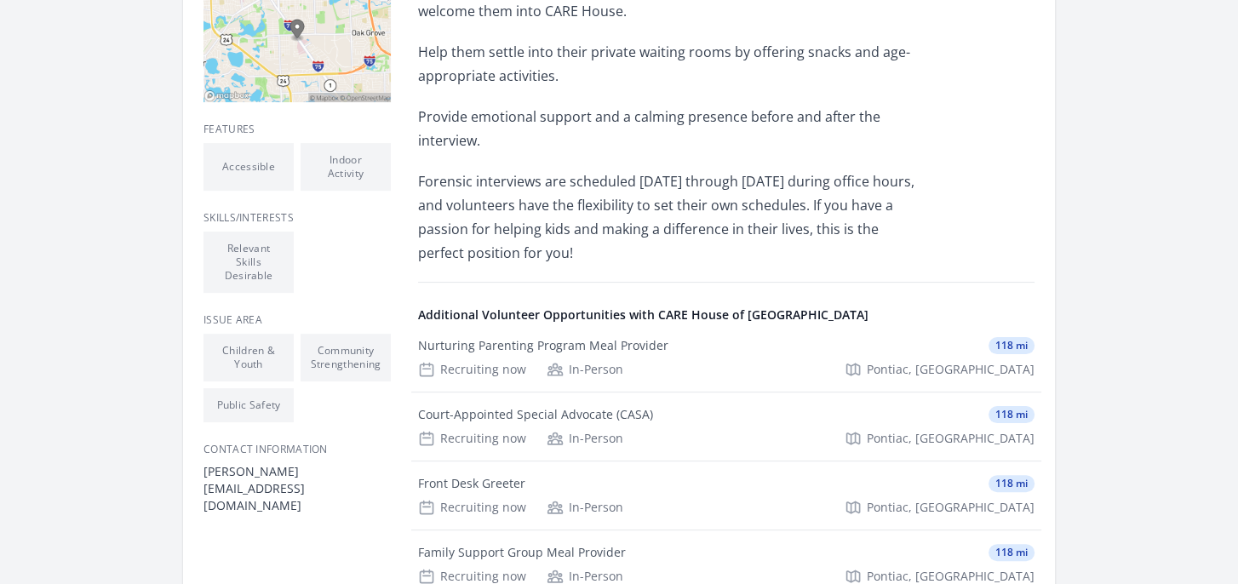
scroll to position [426, 0]
